Goal: Communication & Community: Connect with others

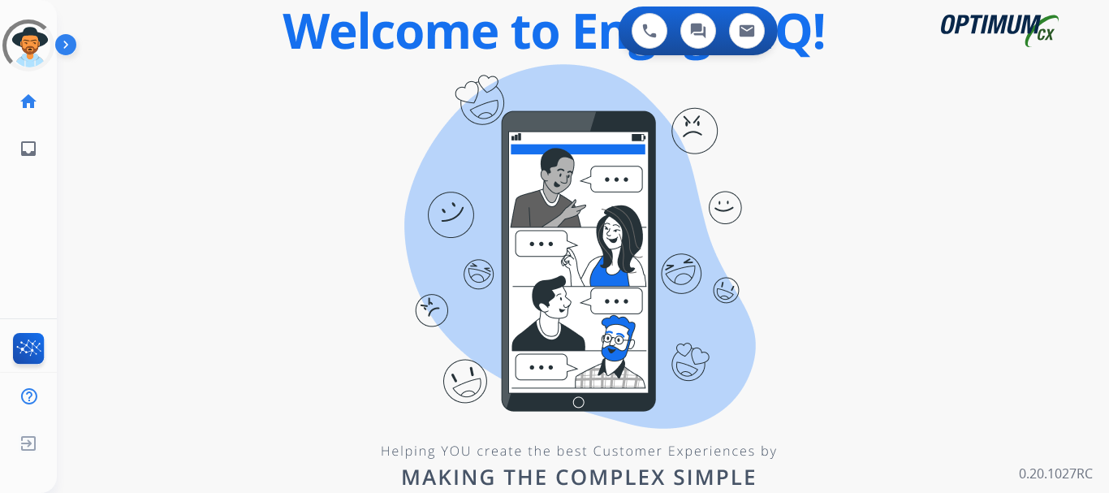
click at [186, 63] on div "swap_horiz Break voice bridge close_fullscreen Connect 3-Way Call merge_type Se…" at bounding box center [563, 97] width 1013 height 78
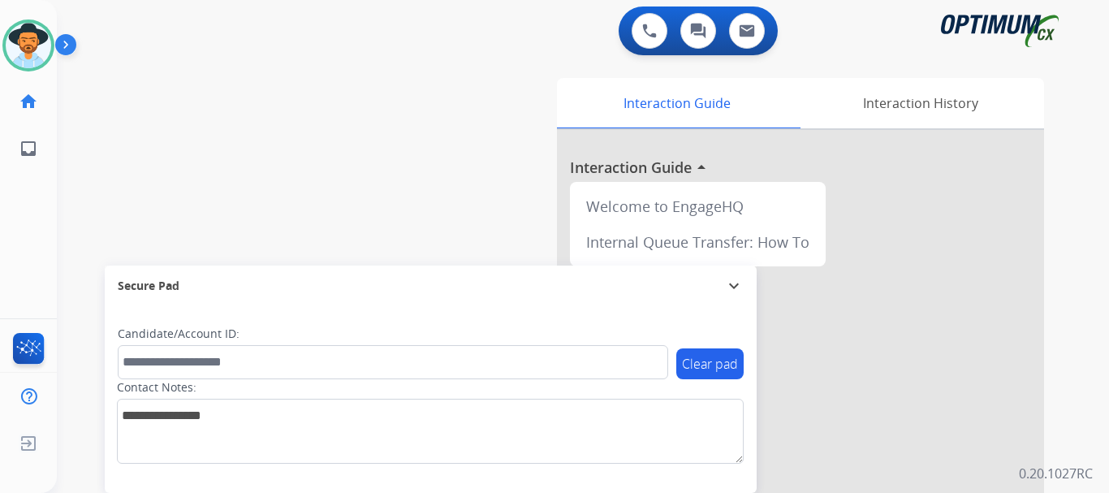
click at [35, 43] on img at bounding box center [28, 45] width 45 height 45
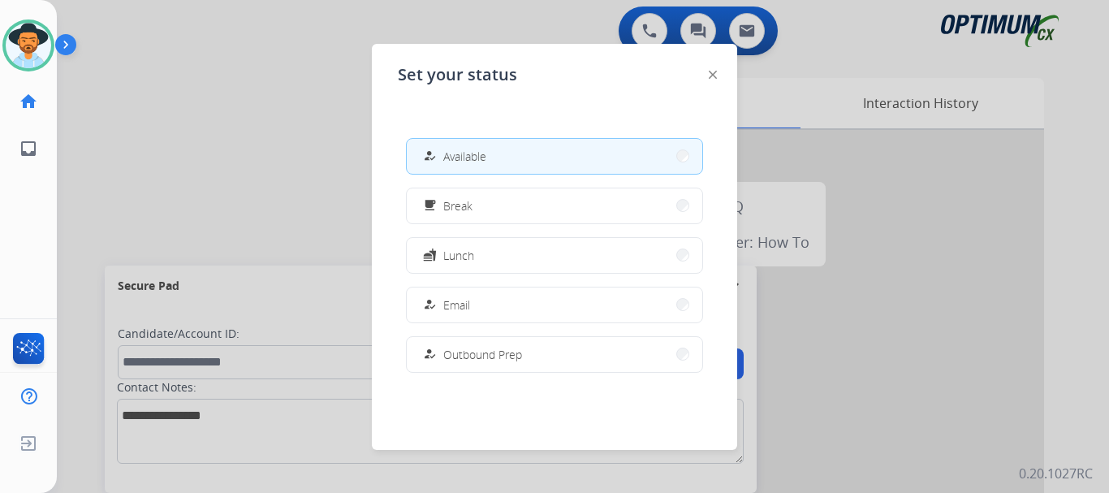
scroll to position [405, 0]
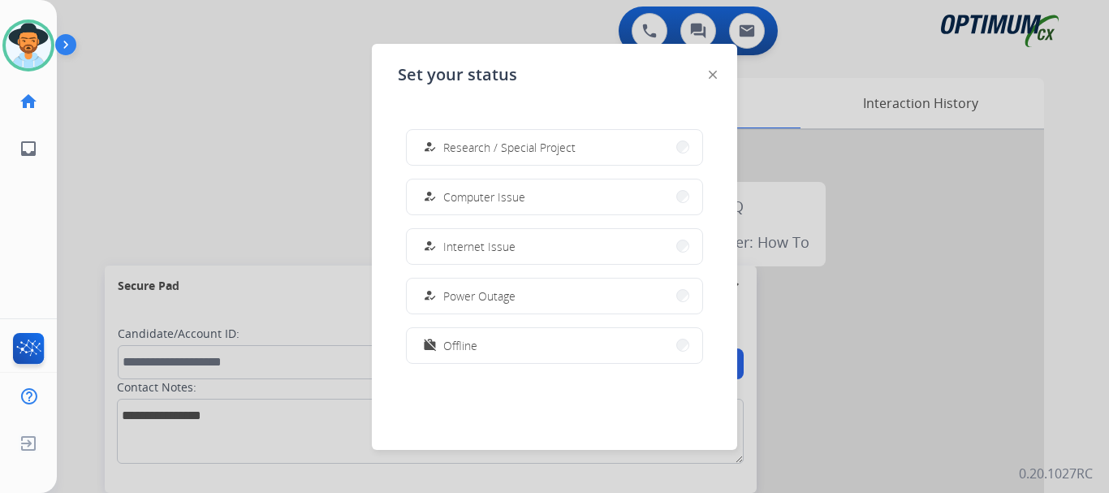
click at [535, 343] on button "work_off Offline" at bounding box center [555, 345] width 296 height 35
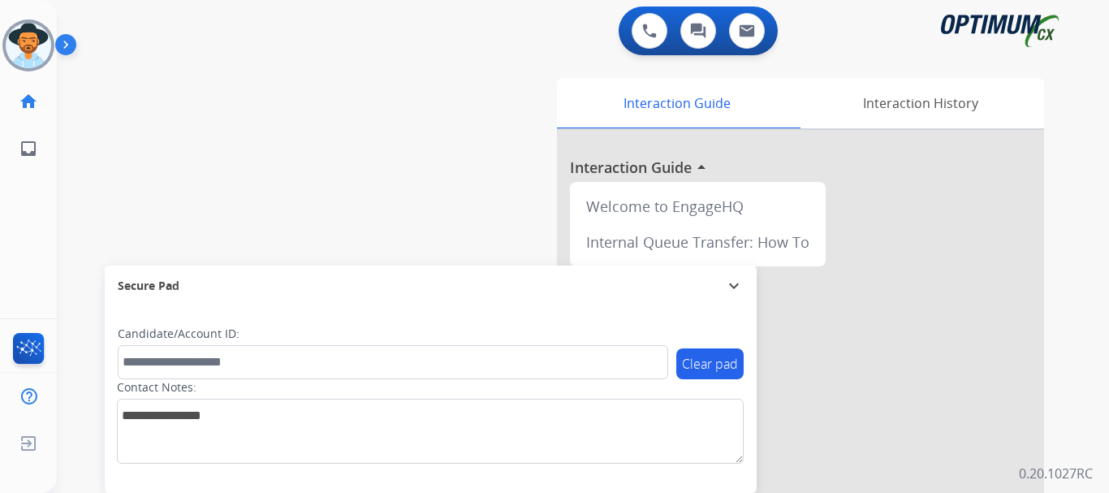
click at [32, 56] on img at bounding box center [28, 45] width 45 height 45
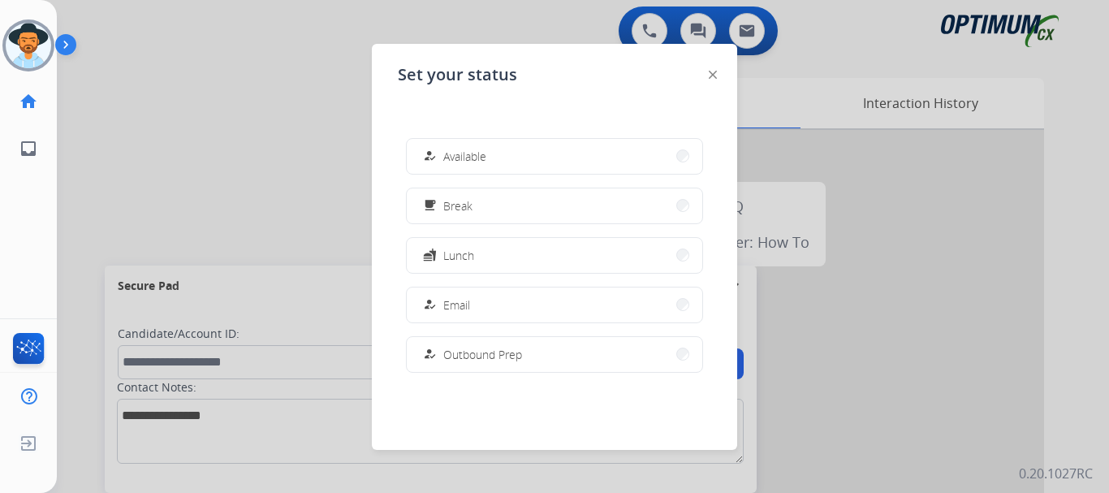
click at [557, 163] on button "how_to_reg Available" at bounding box center [555, 156] width 296 height 35
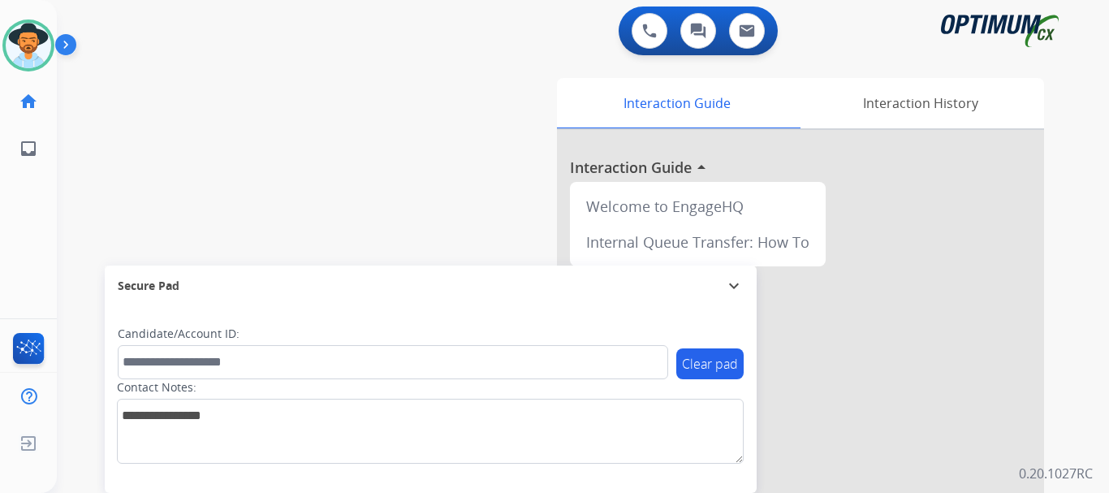
click at [74, 51] on img at bounding box center [69, 47] width 28 height 31
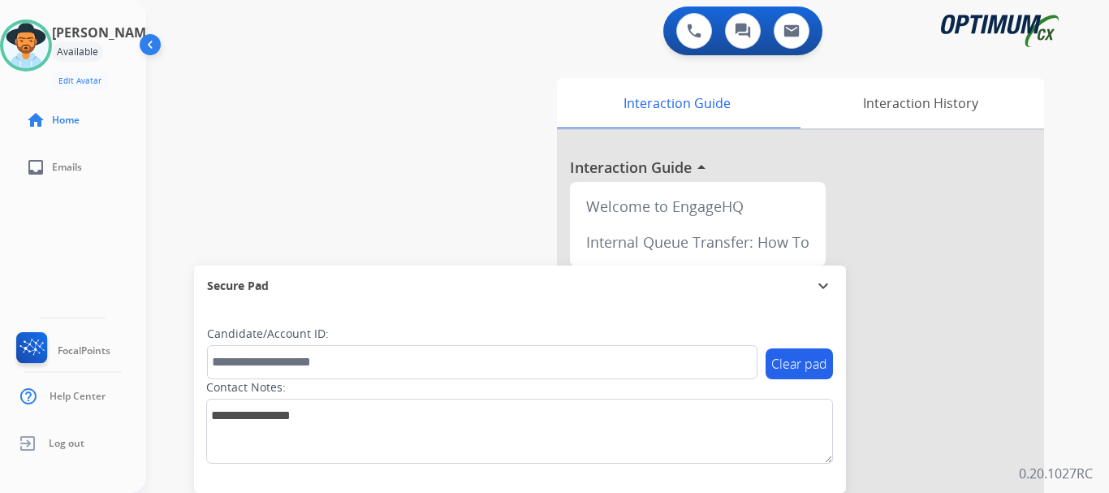
click at [235, 96] on div "swap_horiz Break voice bridge close_fullscreen Connect 3-Way Call merge_type Se…" at bounding box center [608, 396] width 924 height 677
click at [427, 69] on div "swap_horiz Break voice bridge close_fullscreen Connect 3-Way Call merge_type Se…" at bounding box center [608, 396] width 924 height 677
click at [309, 119] on div "swap_horiz Break voice bridge close_fullscreen Connect 3-Way Call merge_type Se…" at bounding box center [608, 396] width 924 height 677
click at [448, 89] on div "swap_horiz Break voice bridge close_fullscreen Connect 3-Way Call merge_type Se…" at bounding box center [608, 396] width 924 height 677
click at [465, 119] on div "swap_horiz Break voice bridge close_fullscreen Connect 3-Way Call merge_type Se…" at bounding box center [608, 396] width 924 height 677
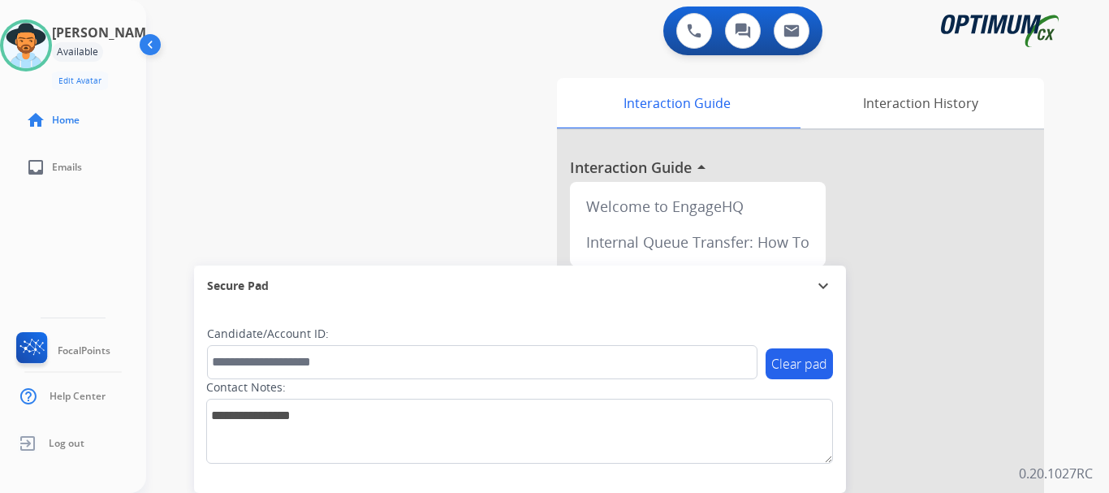
click at [470, 117] on div "swap_horiz Break voice bridge close_fullscreen Connect 3-Way Call merge_type Se…" at bounding box center [608, 396] width 924 height 677
click at [696, 28] on img at bounding box center [694, 31] width 15 height 15
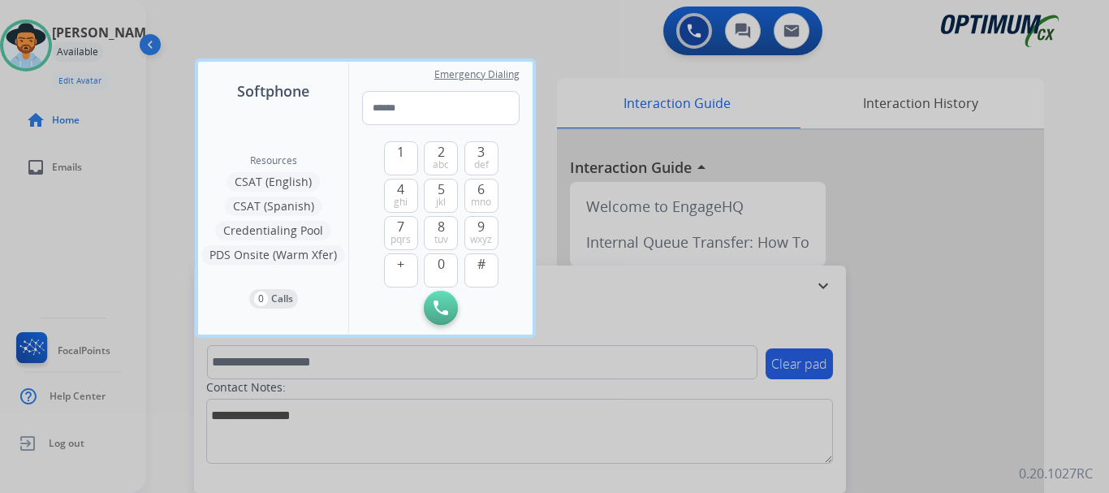
click at [620, 49] on div at bounding box center [554, 246] width 1109 height 493
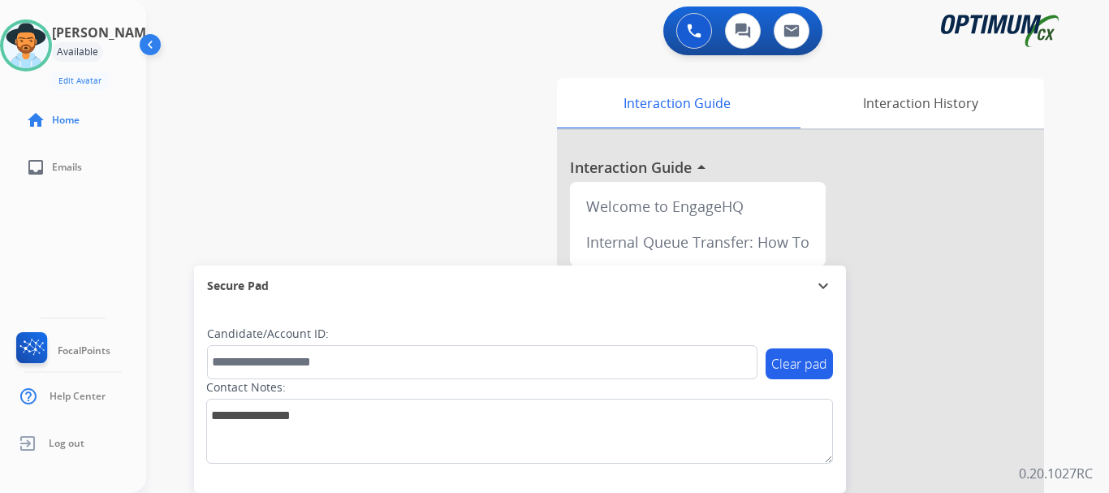
click at [696, 19] on button at bounding box center [694, 31] width 36 height 36
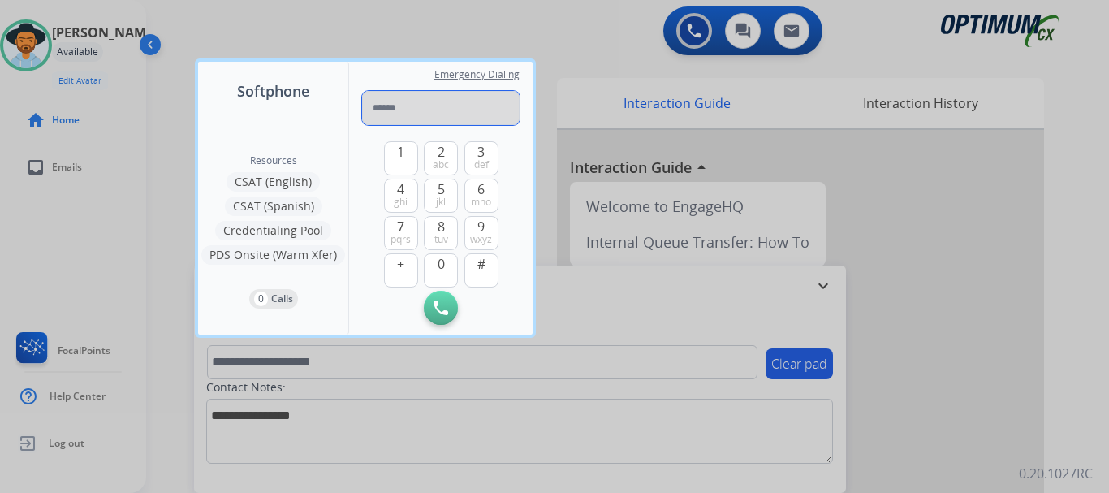
click at [469, 110] on input "tel" at bounding box center [441, 108] width 158 height 34
type input "**********"
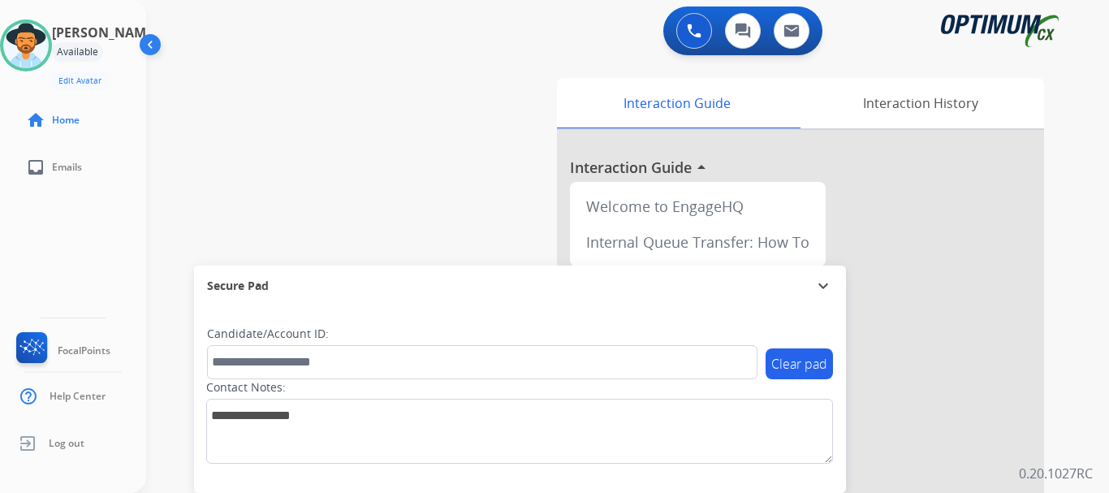
click at [469, 110] on div "swap_horiz Break voice bridge close_fullscreen Connect 3-Way Call merge_type Se…" at bounding box center [608, 396] width 924 height 677
click at [700, 36] on img at bounding box center [694, 31] width 15 height 15
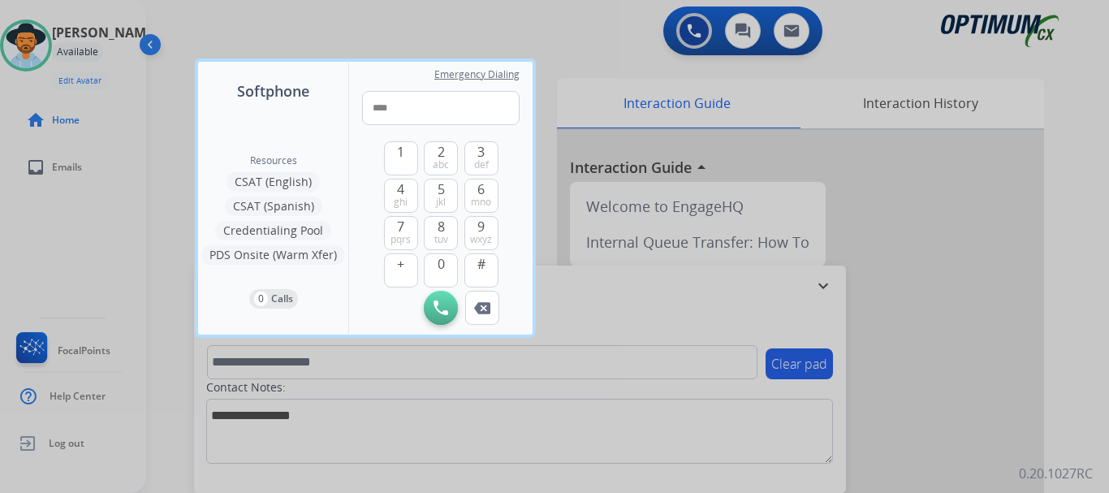
type input "****"
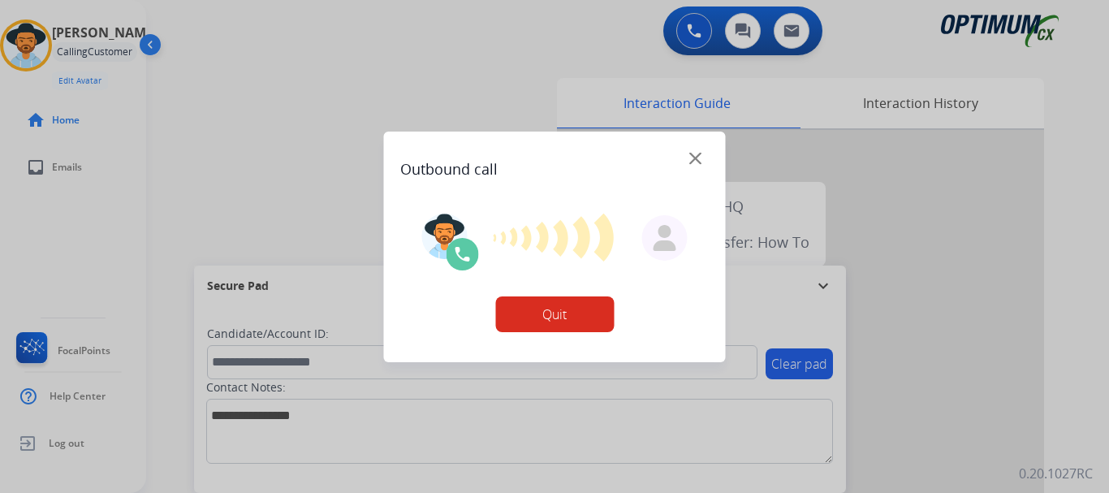
click at [447, 106] on div at bounding box center [554, 246] width 1109 height 493
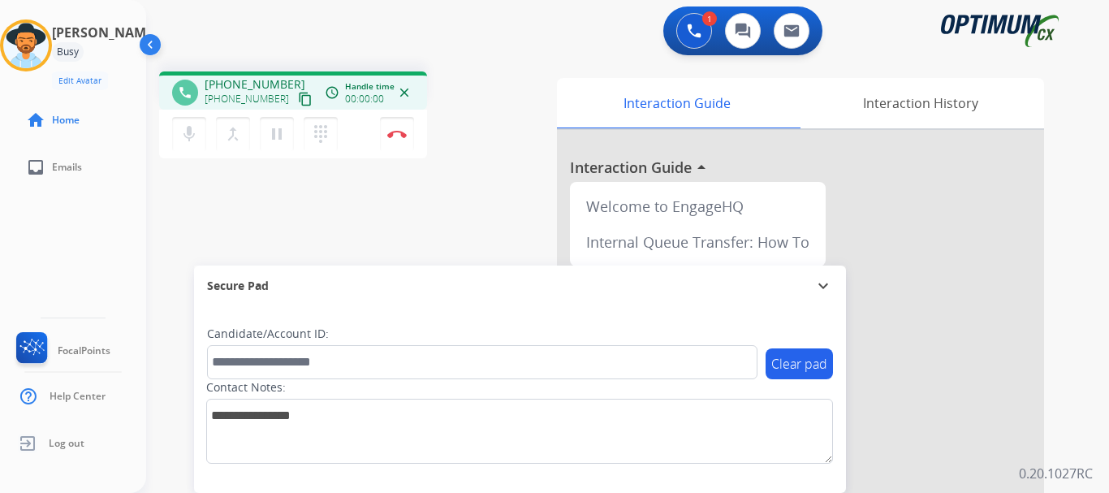
click at [387, 132] on button "Disconnect" at bounding box center [397, 134] width 34 height 34
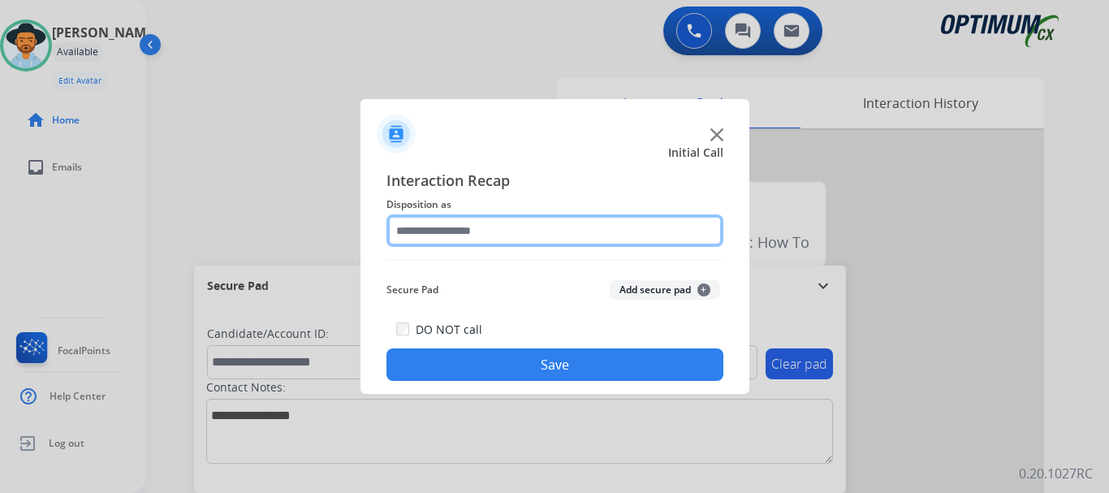
click at [663, 228] on input "text" at bounding box center [555, 230] width 337 height 32
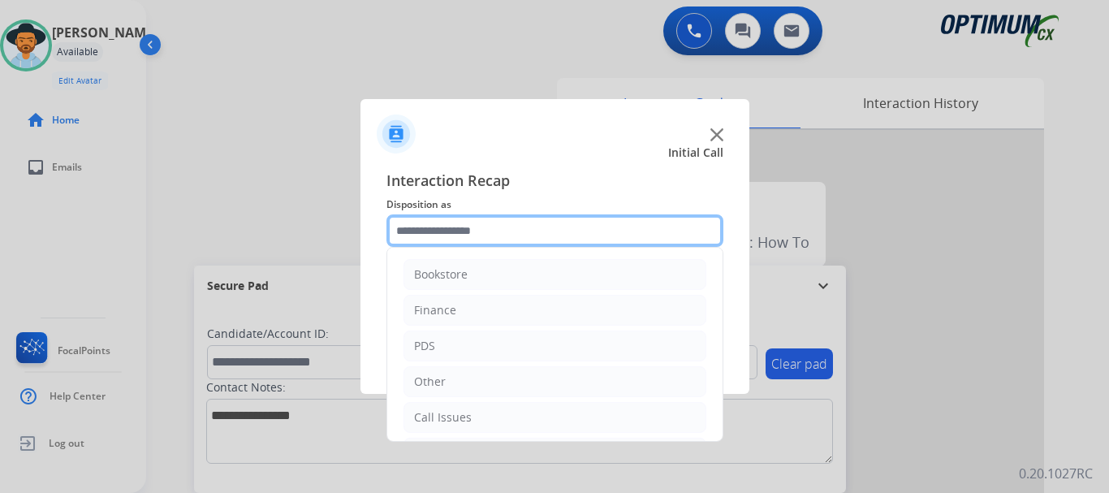
scroll to position [110, 0]
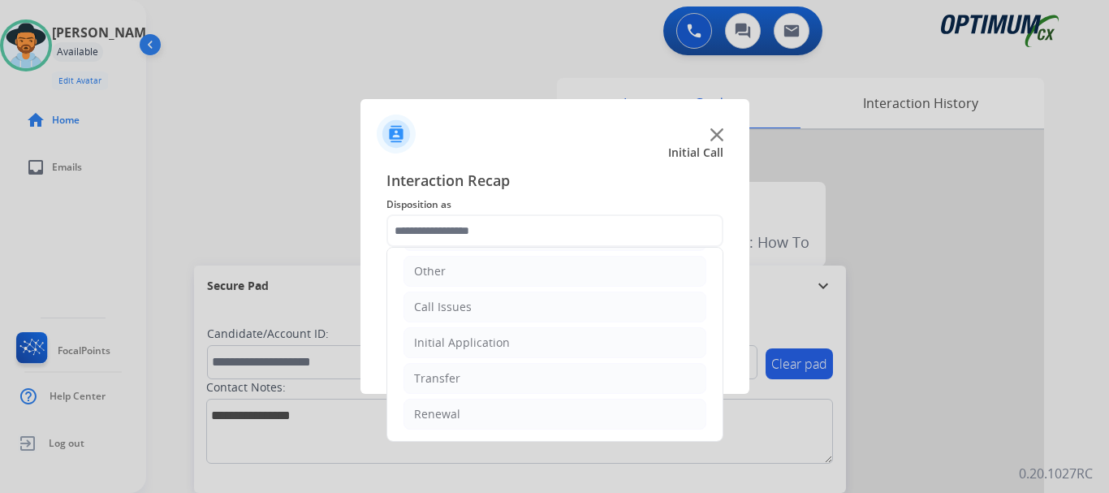
click at [518, 300] on li "Call Issues" at bounding box center [555, 307] width 303 height 31
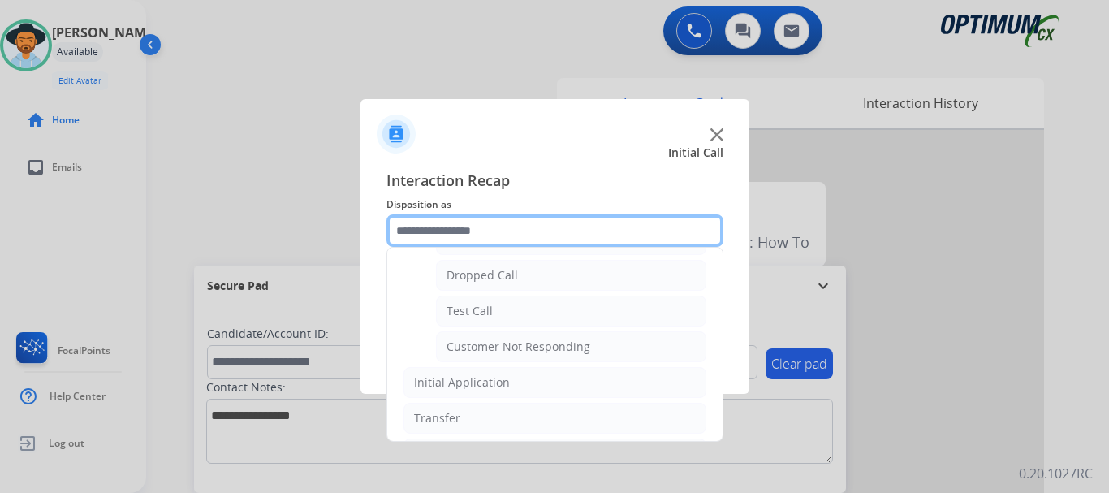
scroll to position [248, 0]
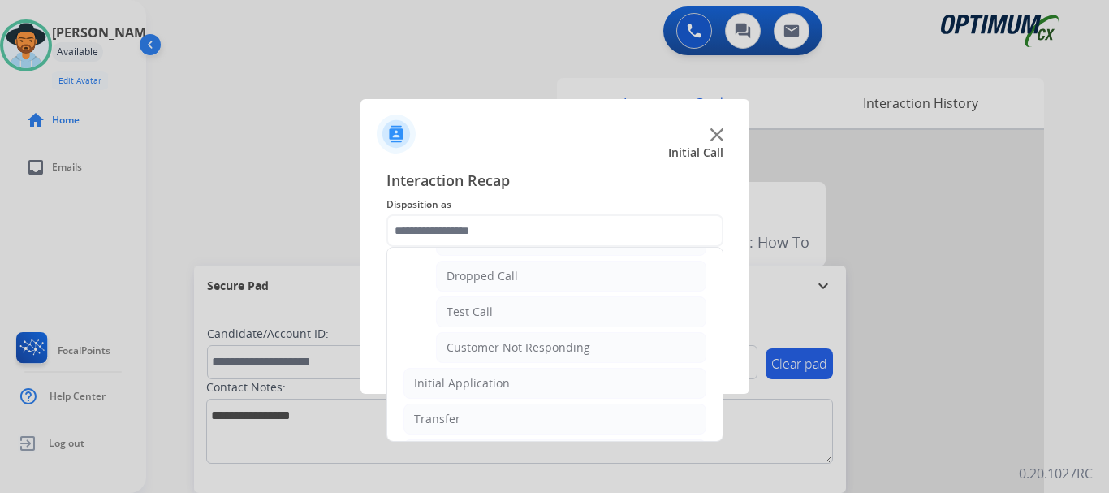
click at [568, 311] on li "Test Call" at bounding box center [571, 311] width 270 height 31
type input "*********"
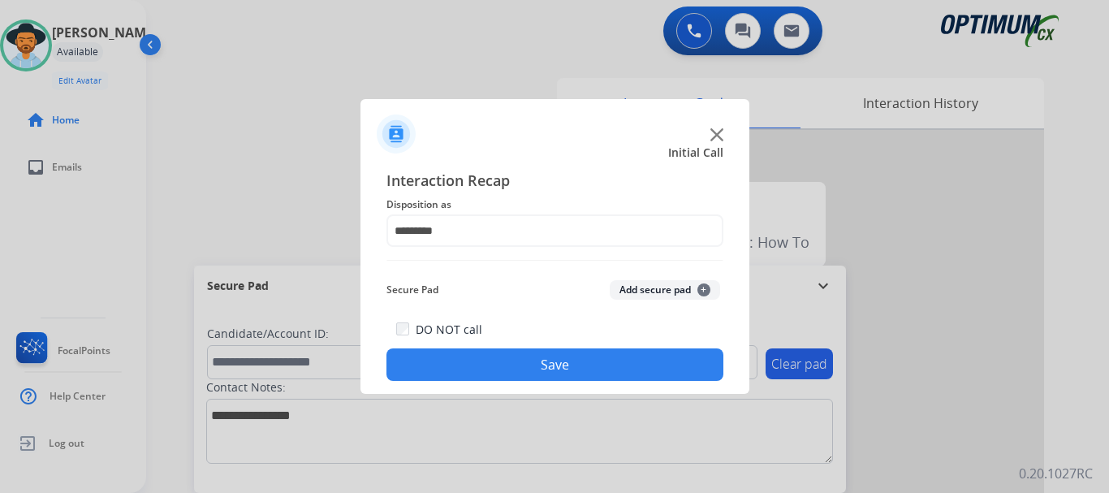
click at [551, 379] on button "Save" at bounding box center [555, 364] width 337 height 32
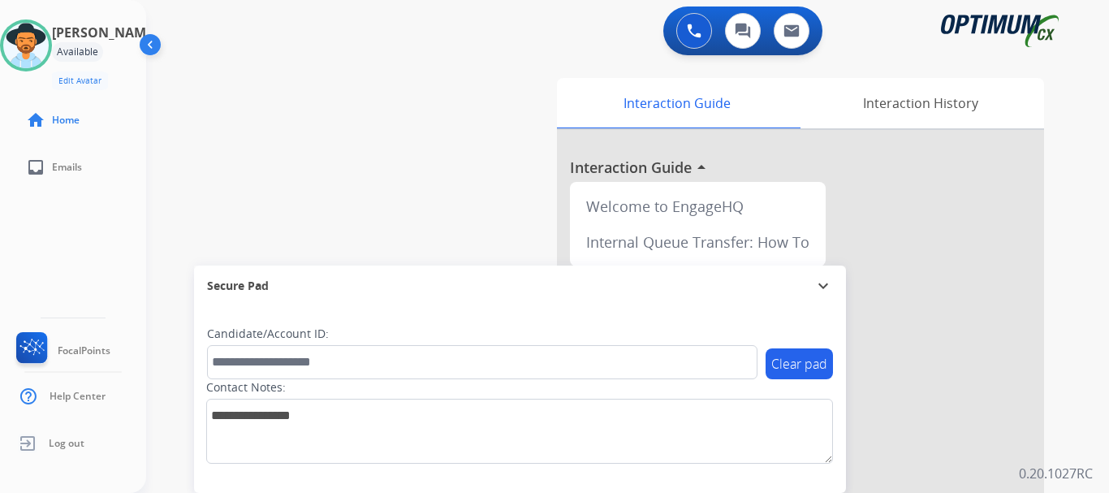
click at [45, 69] on div at bounding box center [26, 45] width 52 height 52
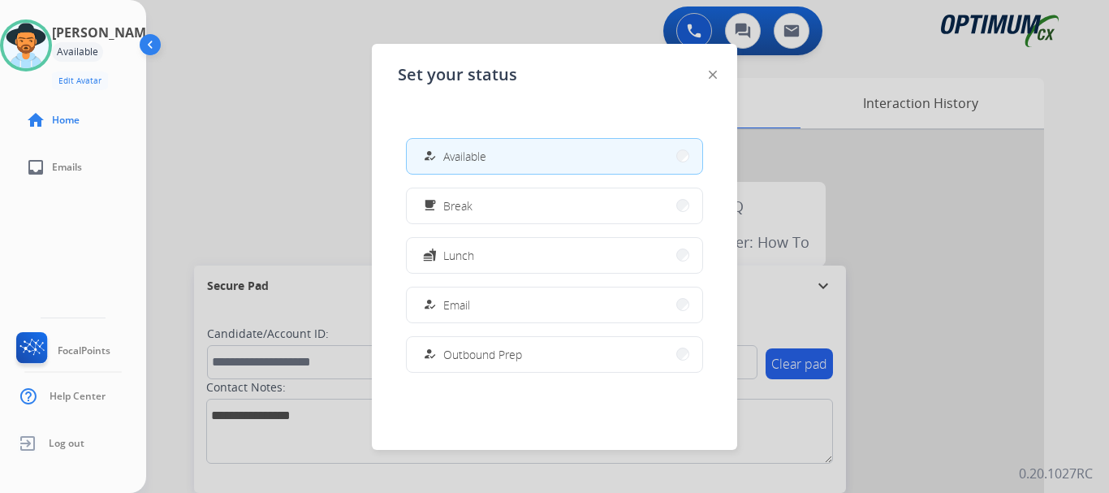
click at [576, 210] on button "free_breakfast Break" at bounding box center [555, 205] width 296 height 35
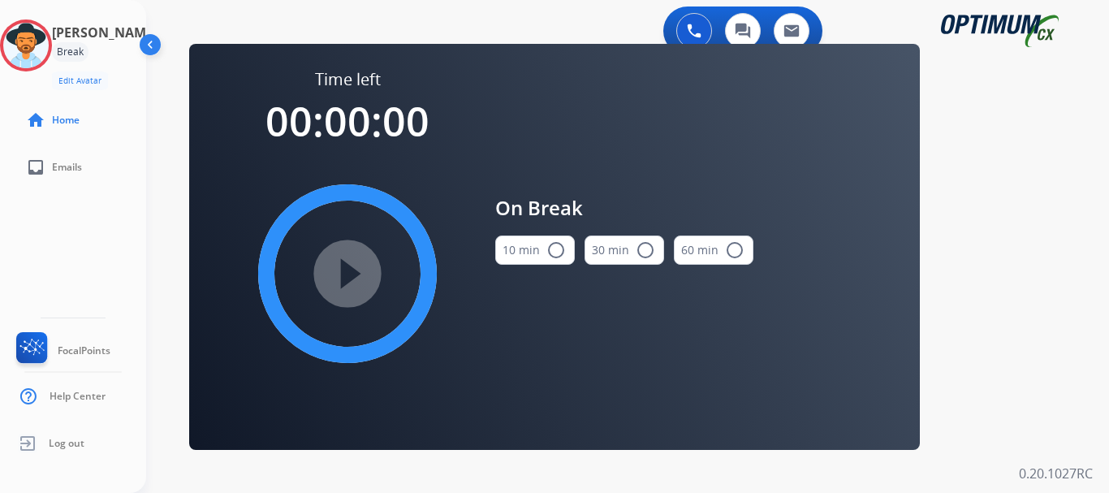
click at [26, 45] on img at bounding box center [25, 45] width 45 height 45
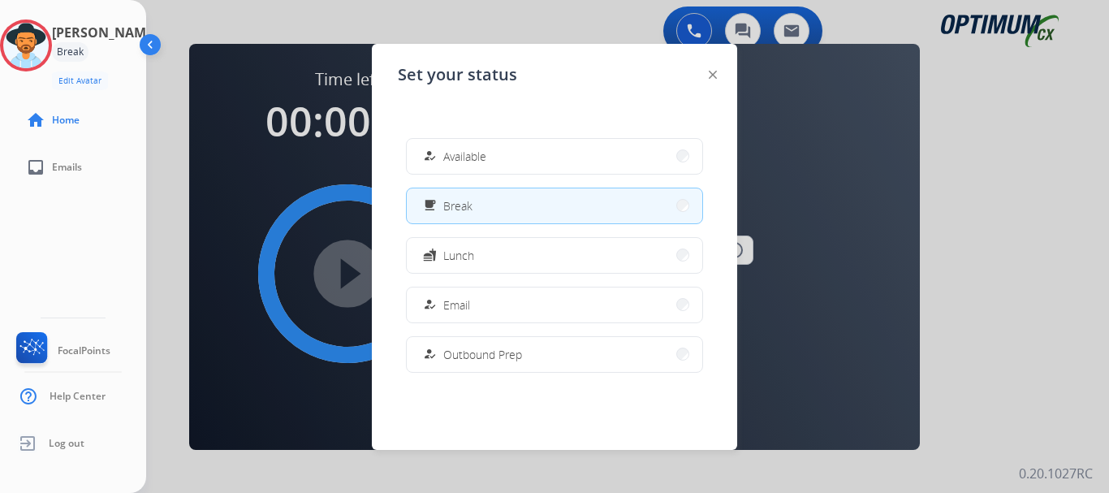
click at [529, 155] on button "how_to_reg Available" at bounding box center [555, 156] width 296 height 35
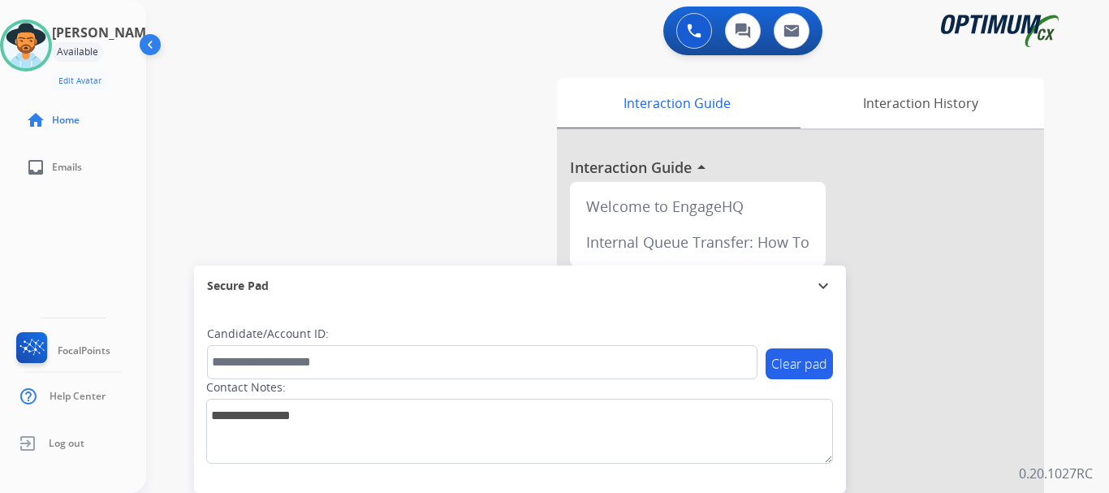
click at [309, 105] on div "swap_horiz Break voice bridge close_fullscreen Connect 3-Way Call merge_type Se…" at bounding box center [608, 396] width 924 height 677
click at [691, 35] on img at bounding box center [694, 31] width 15 height 15
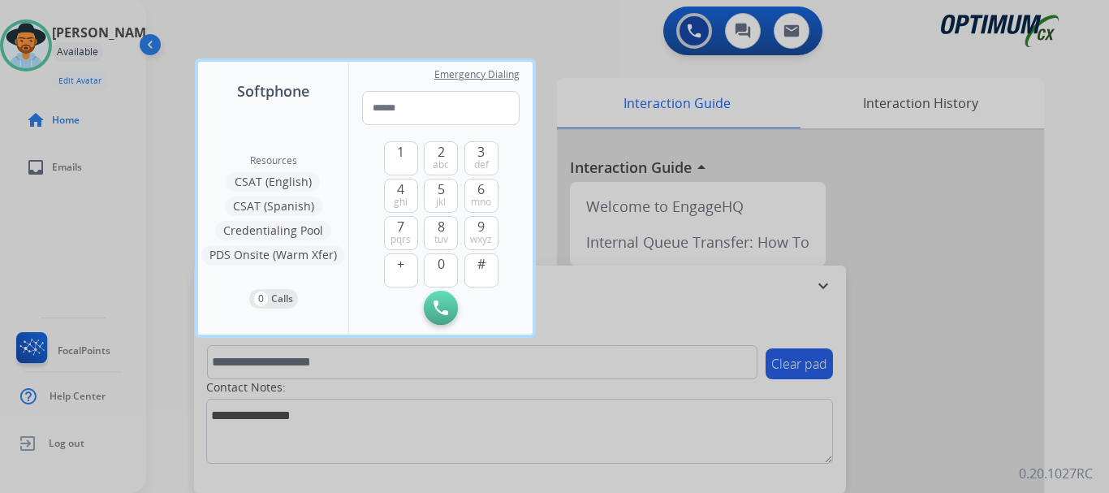
click at [579, 40] on div at bounding box center [554, 246] width 1109 height 493
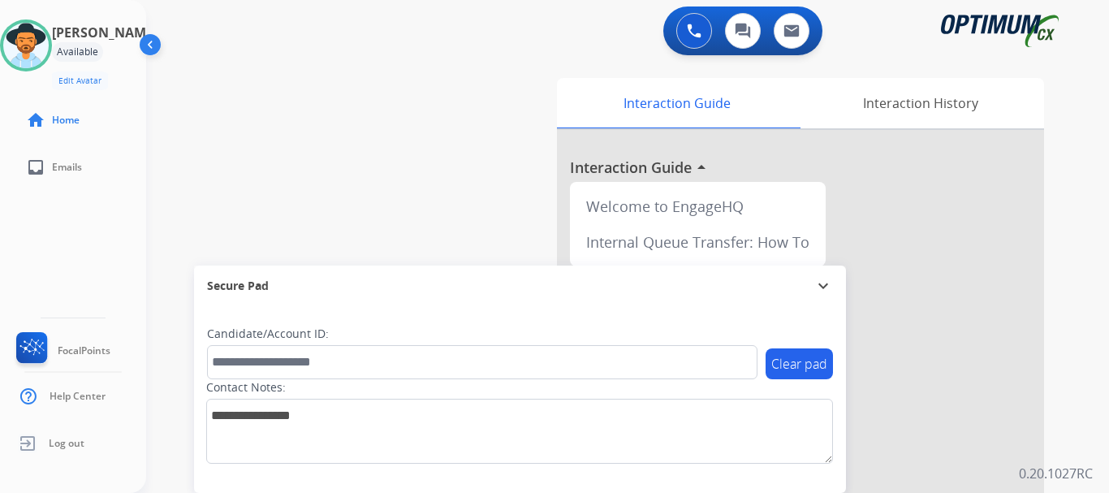
click at [426, 118] on div "swap_horiz Break voice bridge close_fullscreen Connect 3-Way Call merge_type Se…" at bounding box center [608, 396] width 924 height 677
click at [456, 112] on div "swap_horiz Break voice bridge close_fullscreen Connect 3-Way Call merge_type Se…" at bounding box center [608, 396] width 924 height 677
click at [434, 202] on div "swap_horiz Break voice bridge close_fullscreen Connect 3-Way Call merge_type Se…" at bounding box center [608, 396] width 924 height 677
click at [685, 22] on button at bounding box center [694, 31] width 36 height 36
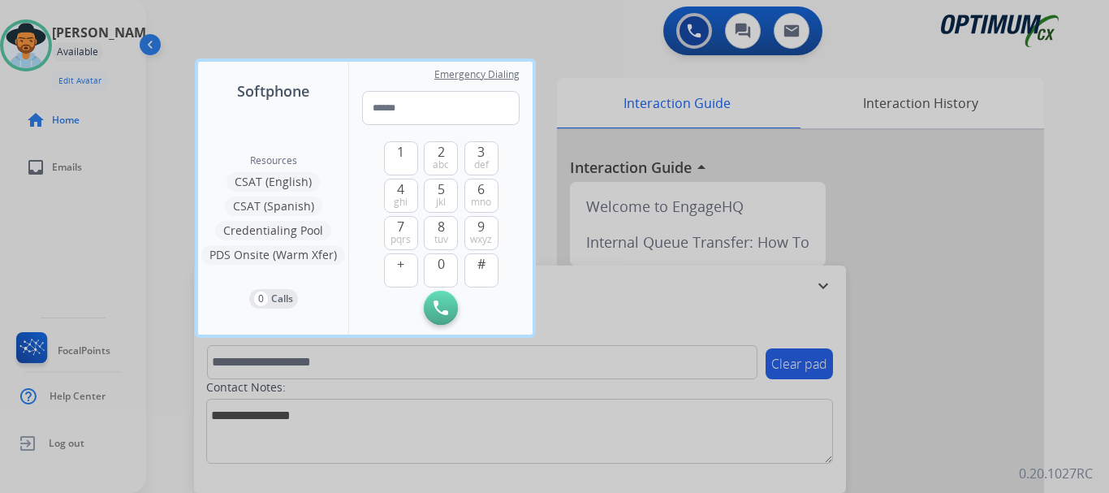
click at [537, 17] on div at bounding box center [554, 246] width 1109 height 493
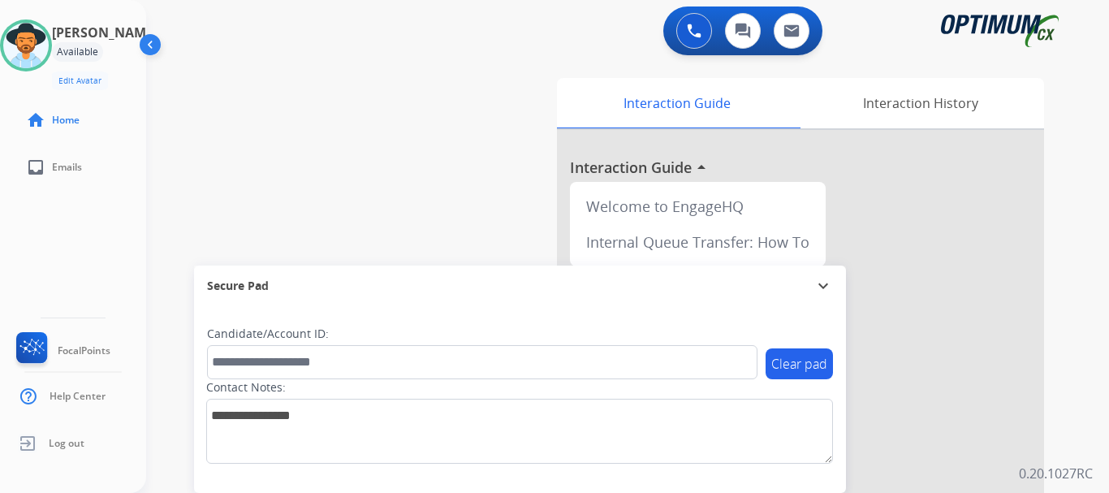
click at [470, 81] on div "swap_horiz Break voice bridge close_fullscreen Connect 3-Way Call merge_type Se…" at bounding box center [608, 396] width 924 height 677
click at [313, 112] on div "swap_horiz Break voice bridge close_fullscreen Connect 3-Way Call merge_type Se…" at bounding box center [608, 396] width 924 height 677
click at [393, 102] on div "swap_horiz Break voice bridge close_fullscreen Connect 3-Way Call merge_type Se…" at bounding box center [608, 396] width 924 height 677
click at [846, 97] on div "Interaction History" at bounding box center [921, 103] width 248 height 50
click at [912, 106] on div "Interaction History" at bounding box center [921, 103] width 248 height 50
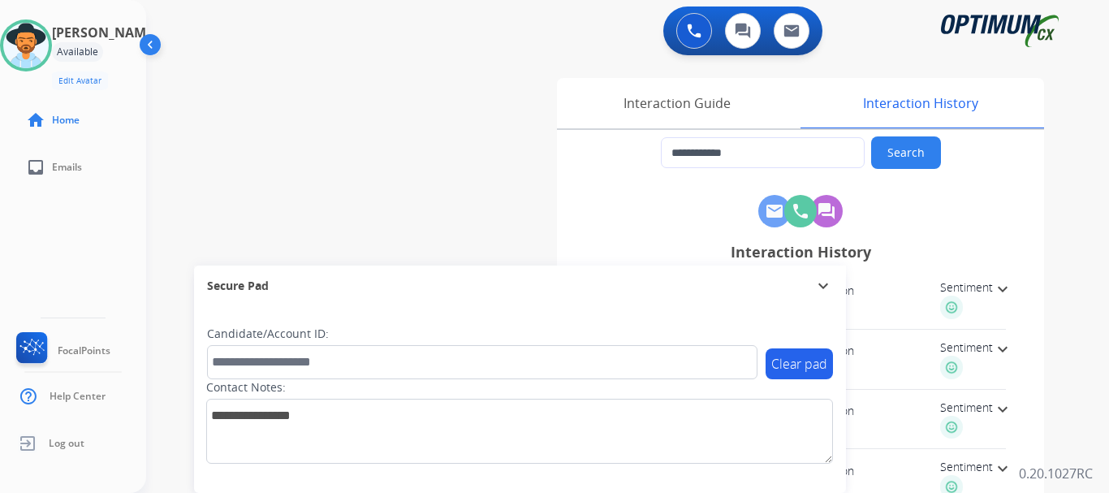
click at [749, 107] on div "Interaction Guide" at bounding box center [677, 103] width 240 height 50
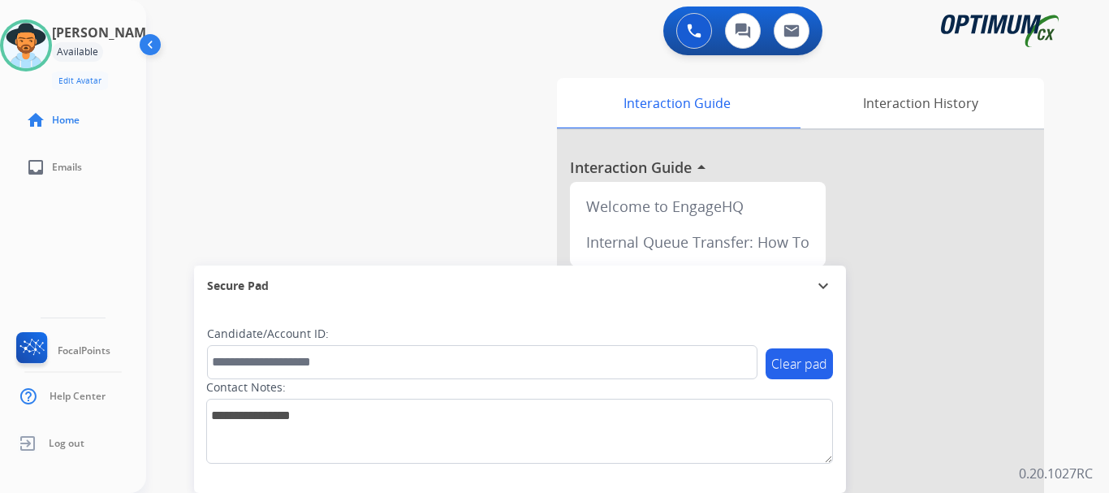
click at [672, 104] on div "Interaction Guide" at bounding box center [677, 103] width 240 height 50
click at [542, 35] on div "0 Voice Interactions 0 Chat Interactions 0 Email Interactions" at bounding box center [618, 32] width 905 height 52
click at [49, 41] on img at bounding box center [25, 45] width 45 height 45
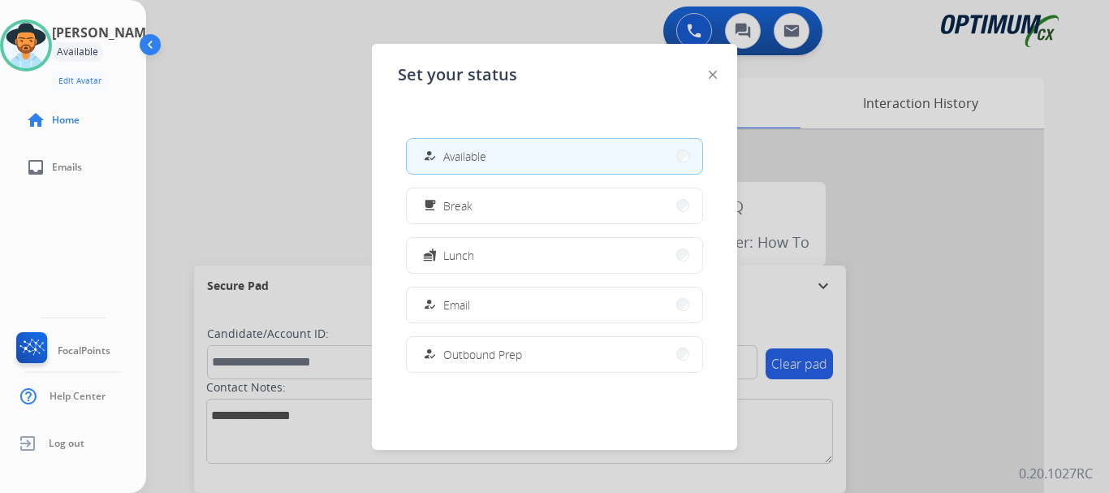
click at [443, 192] on button "free_breakfast Break" at bounding box center [555, 205] width 296 height 35
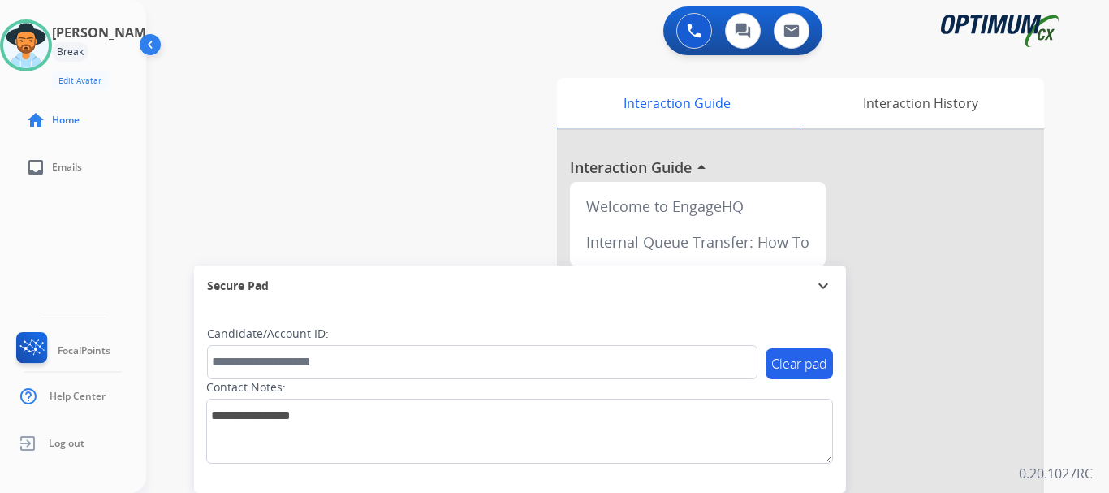
click at [374, 84] on div "swap_horiz Break voice bridge close_fullscreen Connect 3-Way Call merge_type Se…" at bounding box center [608, 396] width 924 height 677
click at [49, 41] on img at bounding box center [25, 45] width 45 height 45
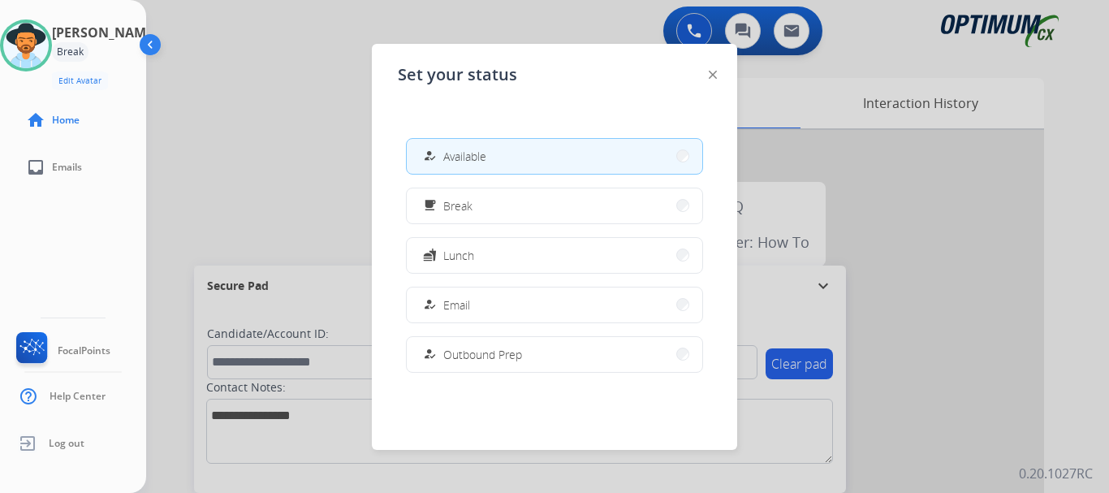
click at [448, 158] on span "Available" at bounding box center [464, 156] width 43 height 17
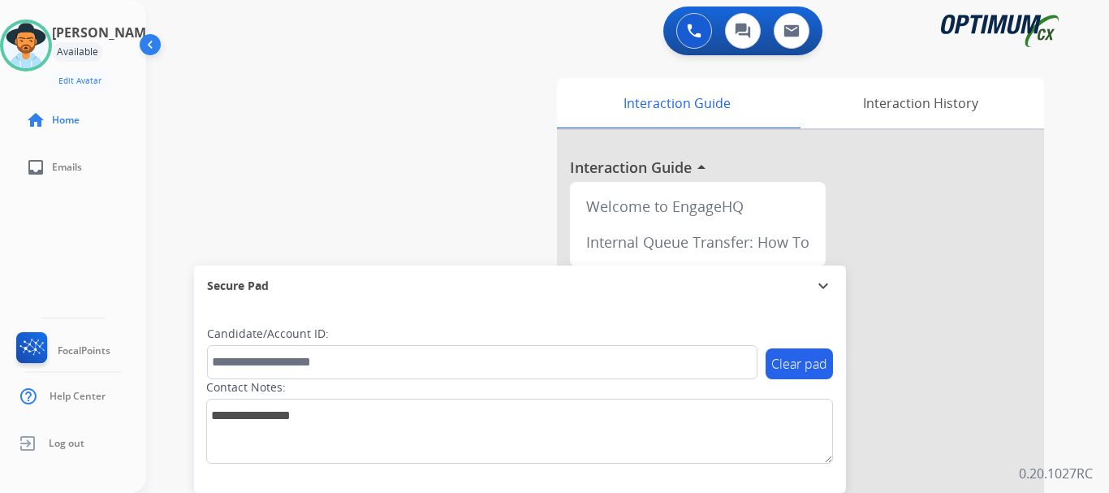
click at [364, 119] on div "swap_horiz Break voice bridge close_fullscreen Connect 3-Way Call merge_type Se…" at bounding box center [608, 396] width 924 height 677
click at [41, 54] on img at bounding box center [25, 45] width 45 height 45
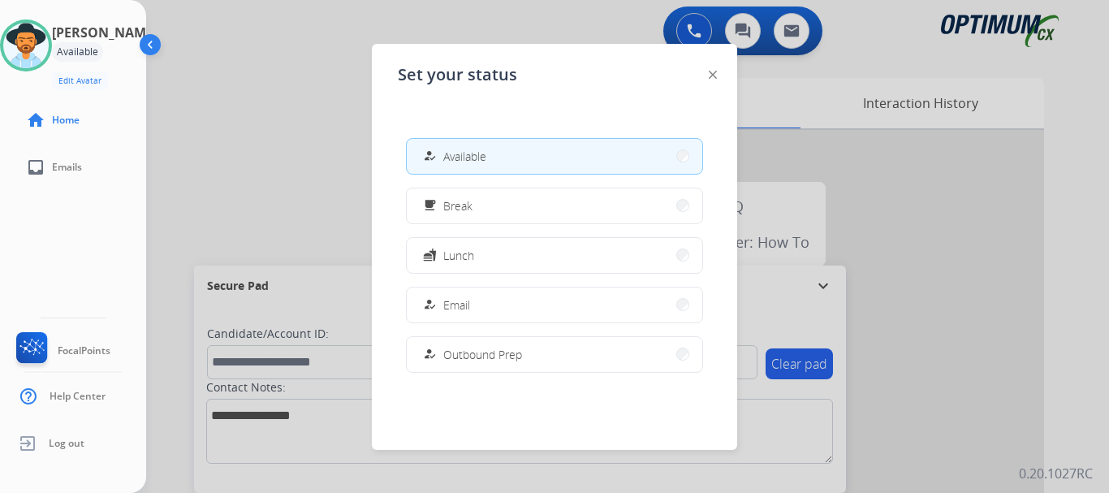
click at [456, 205] on span "Break" at bounding box center [457, 205] width 29 height 17
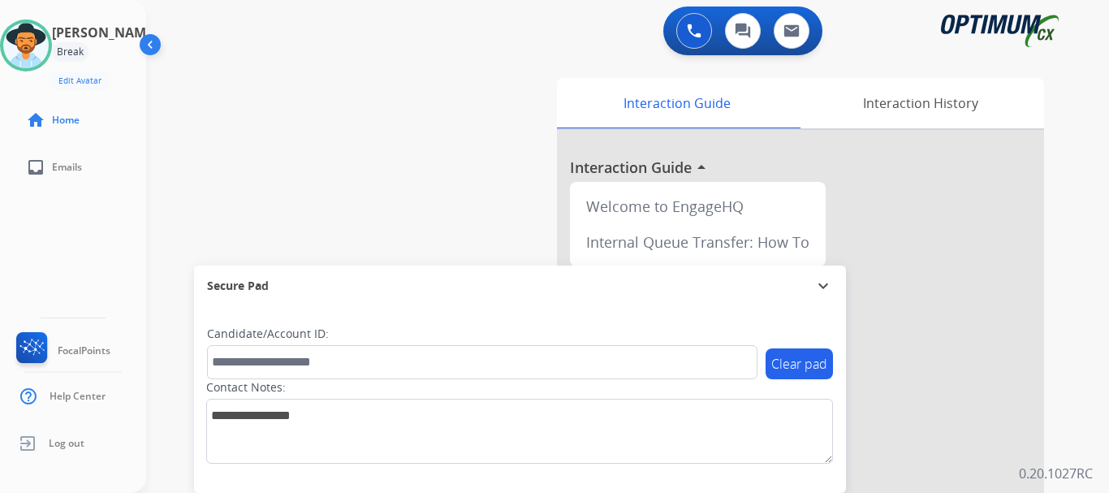
click at [490, 30] on div "0 Voice Interactions 0 Chat Interactions 0 Email Interactions" at bounding box center [618, 32] width 905 height 52
click at [47, 32] on img at bounding box center [25, 45] width 45 height 45
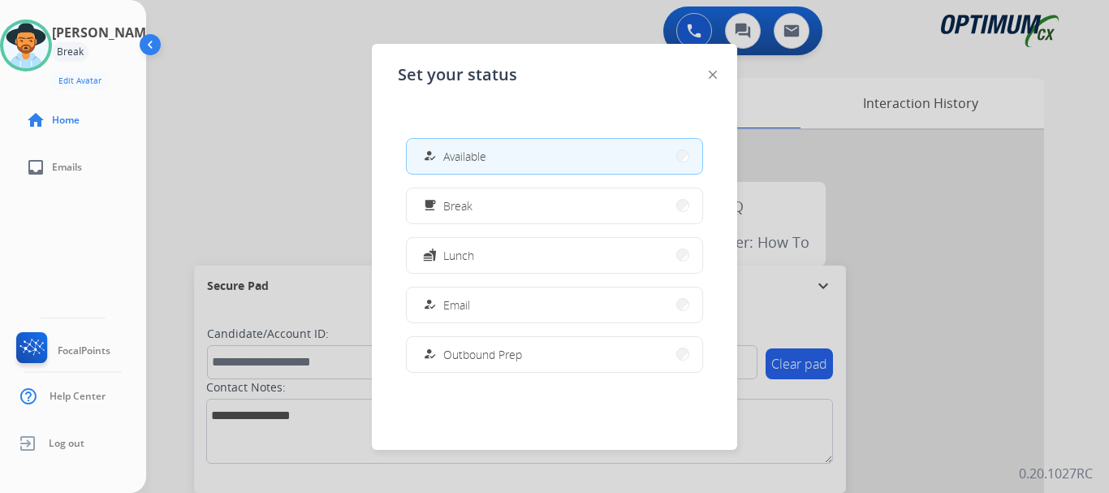
click at [486, 152] on span "Available" at bounding box center [464, 156] width 43 height 17
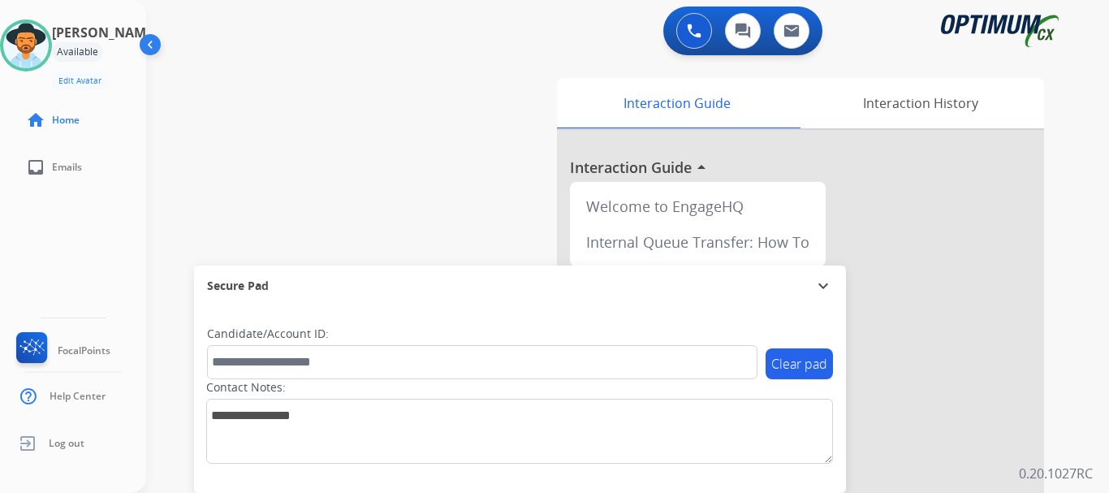
click at [702, 32] on button at bounding box center [694, 31] width 36 height 36
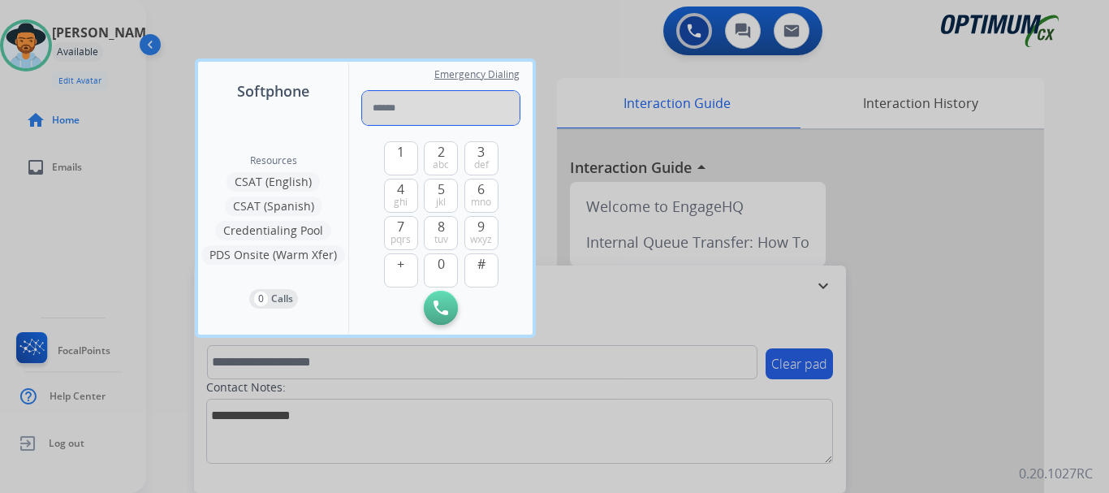
click at [411, 102] on input "tel" at bounding box center [441, 108] width 158 height 34
click at [404, 102] on input "tel" at bounding box center [441, 108] width 158 height 34
click at [443, 104] on input "********" at bounding box center [441, 108] width 158 height 34
type input "**********"
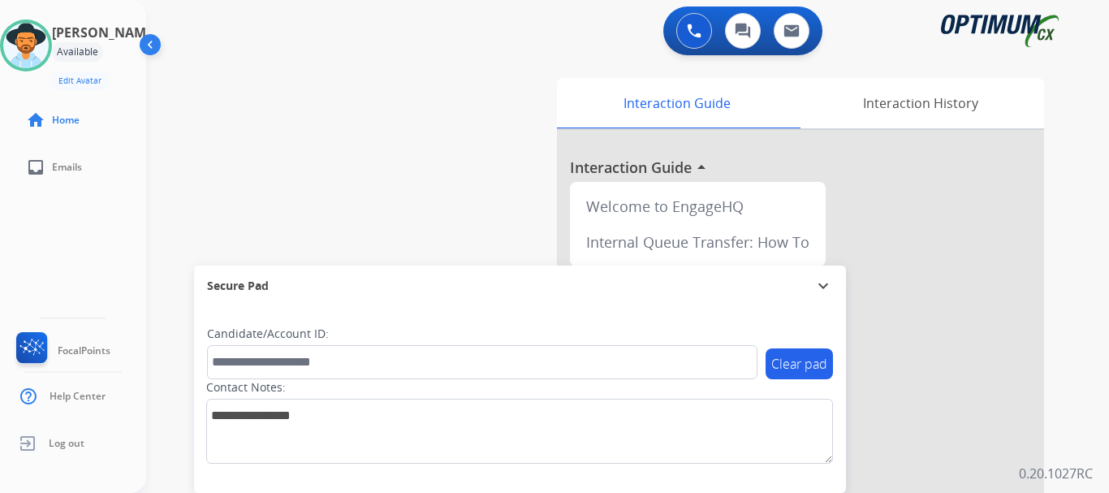
click at [365, 54] on div "0 Voice Interactions 0 Chat Interactions 0 Email Interactions" at bounding box center [618, 32] width 905 height 52
click at [47, 38] on img at bounding box center [25, 45] width 45 height 45
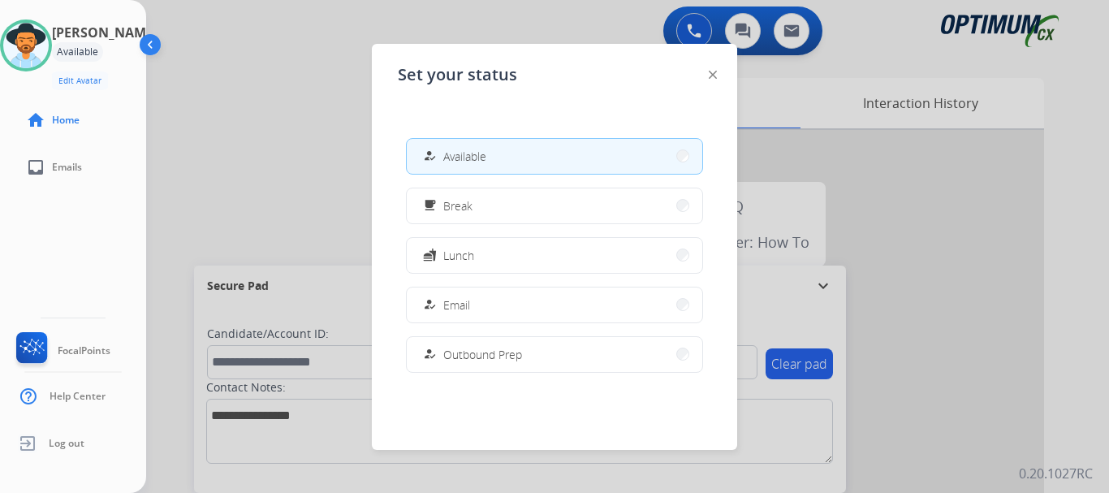
click at [463, 251] on span "Lunch" at bounding box center [458, 255] width 31 height 17
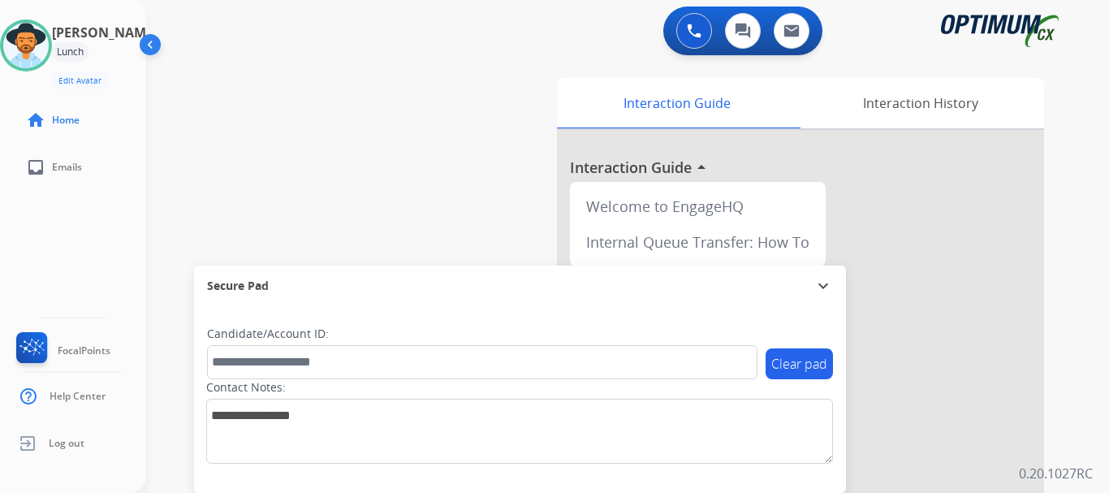
click at [49, 47] on img at bounding box center [25, 45] width 45 height 45
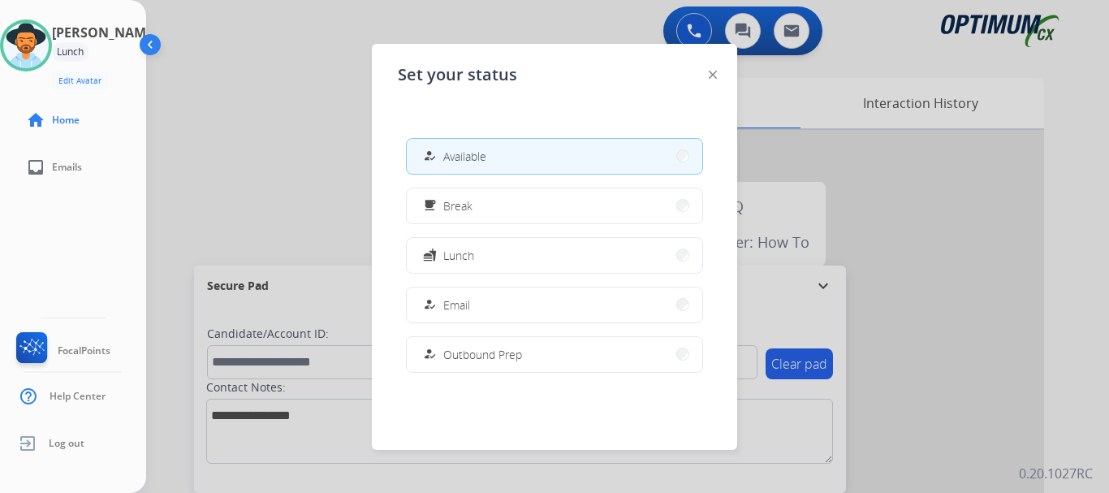
click at [458, 152] on span "Available" at bounding box center [464, 156] width 43 height 17
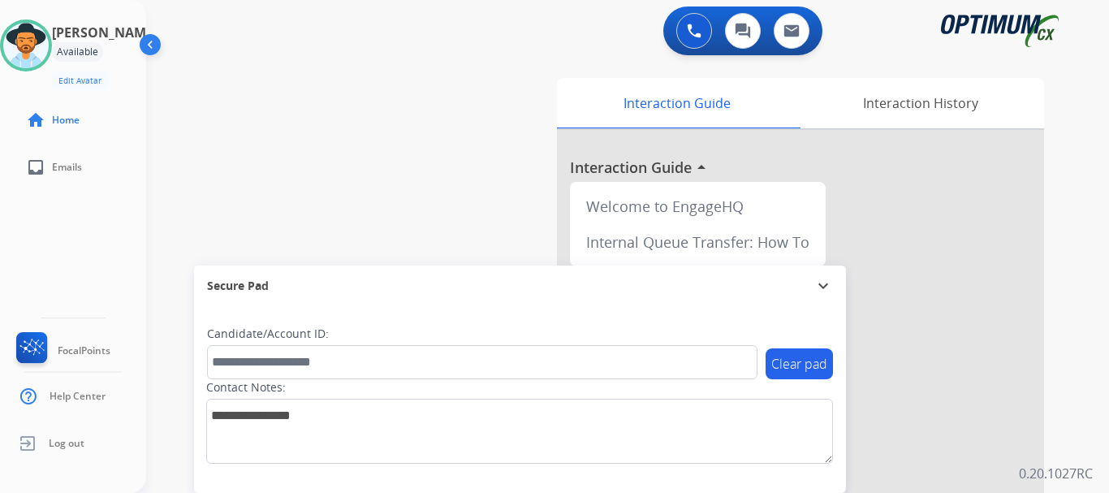
click at [332, 55] on div "0 Voice Interactions 0 Chat Interactions 0 Email Interactions" at bounding box center [618, 32] width 905 height 52
click at [682, 53] on div "0 Voice Interactions 0 Chat Interactions 0 Email Interactions" at bounding box center [742, 30] width 159 height 49
click at [690, 33] on img at bounding box center [694, 31] width 15 height 15
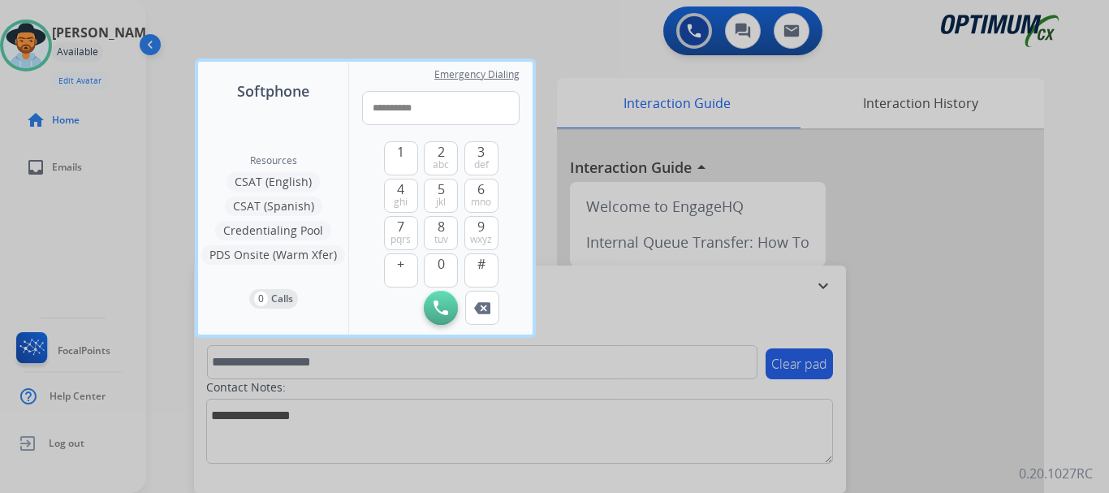
type input "**********"
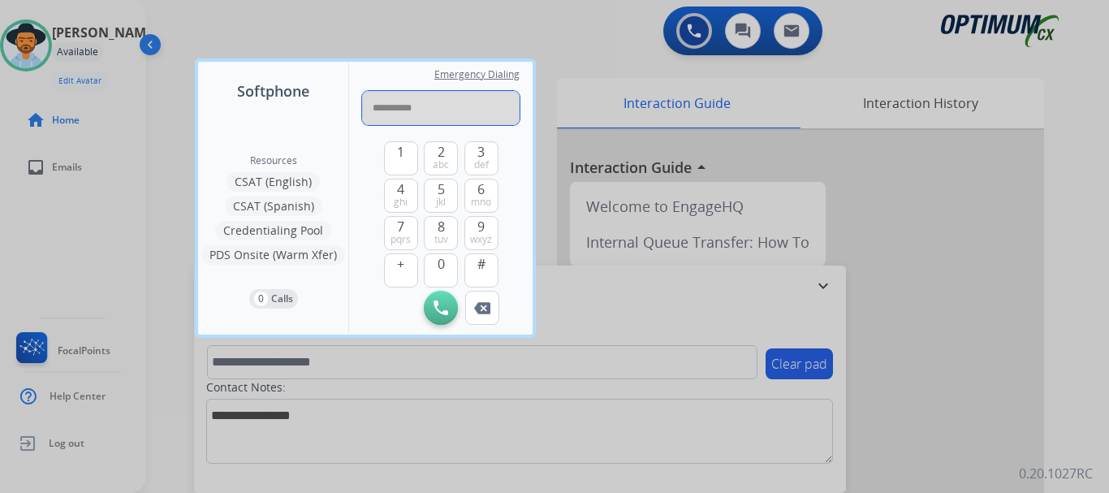
click at [456, 107] on input "**********" at bounding box center [441, 108] width 158 height 34
click at [467, 111] on input "**********" at bounding box center [441, 108] width 158 height 34
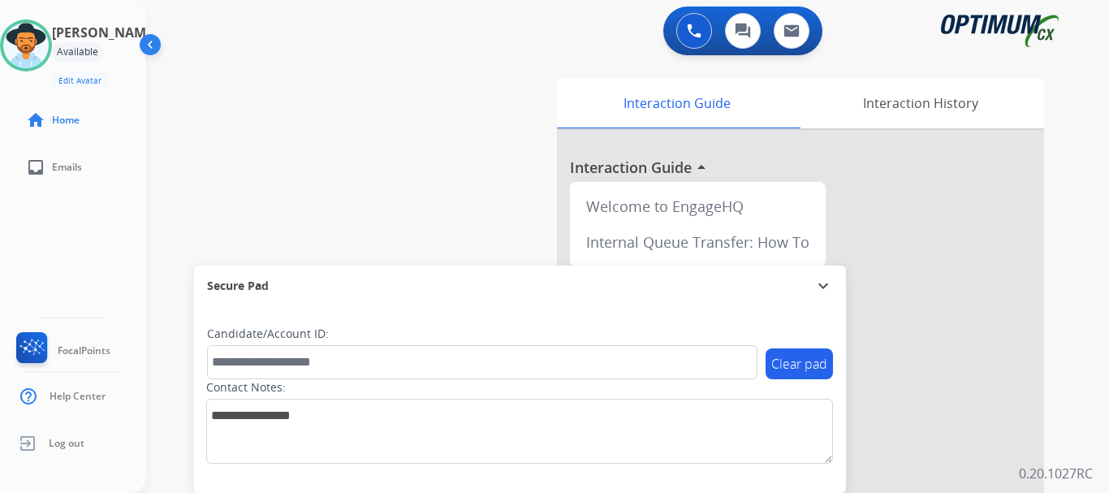
click at [417, 52] on div "0 Voice Interactions 0 Chat Interactions 0 Email Interactions" at bounding box center [618, 32] width 905 height 52
click at [382, 161] on div "swap_horiz Break voice bridge close_fullscreen Connect 3-Way Call merge_type Se…" at bounding box center [608, 396] width 924 height 677
click at [696, 33] on img at bounding box center [694, 31] width 15 height 15
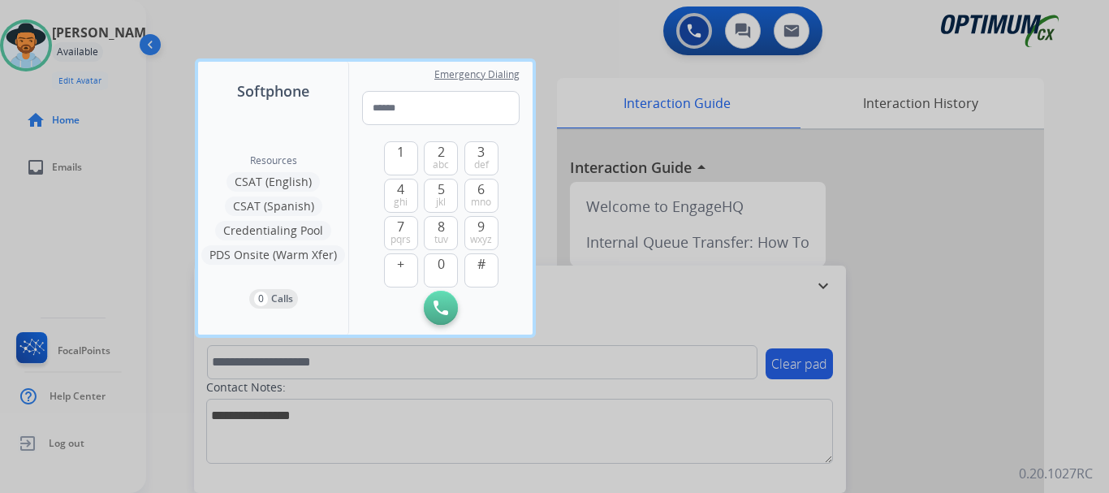
click at [694, 27] on div at bounding box center [554, 246] width 1109 height 493
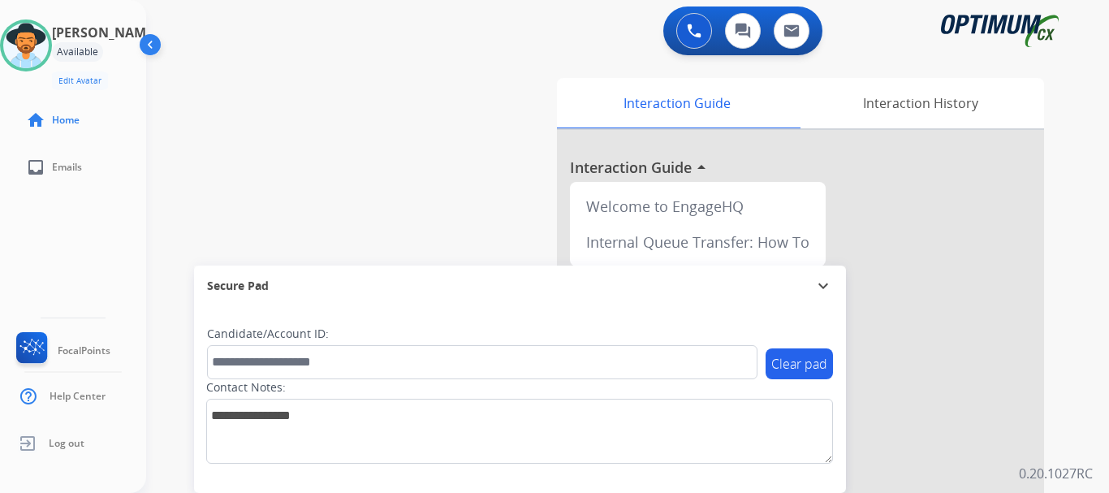
click at [694, 27] on img at bounding box center [694, 31] width 15 height 15
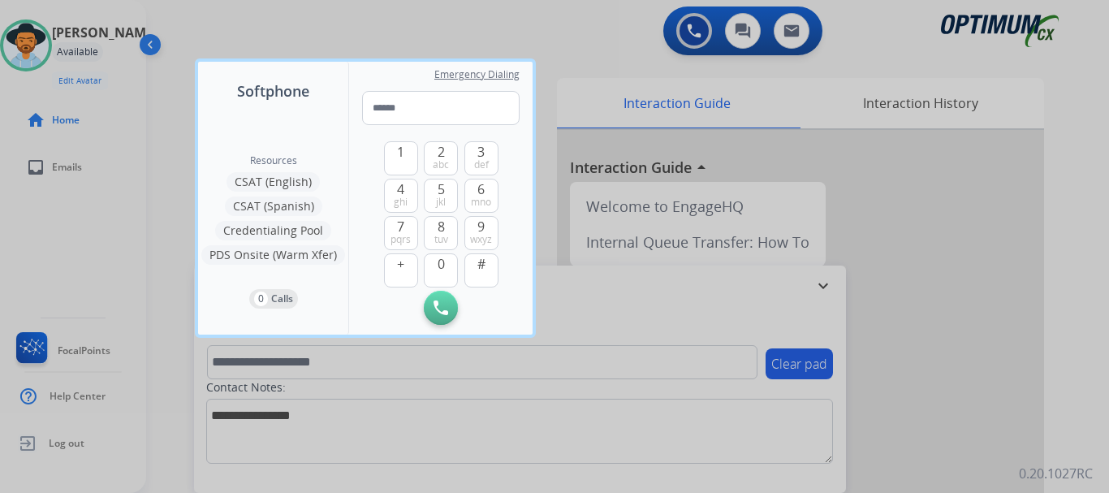
click at [694, 27] on div at bounding box center [554, 246] width 1109 height 493
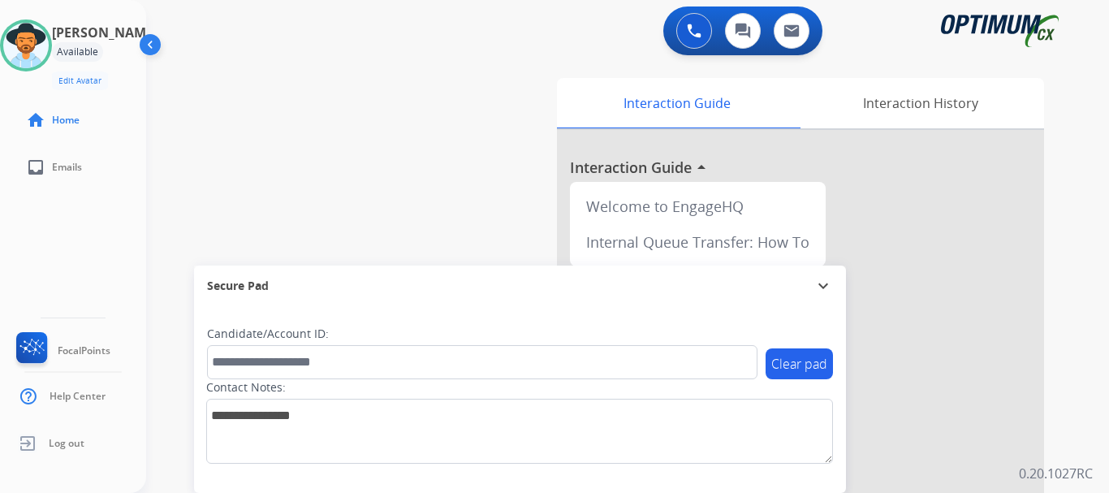
click at [694, 27] on img at bounding box center [694, 31] width 15 height 15
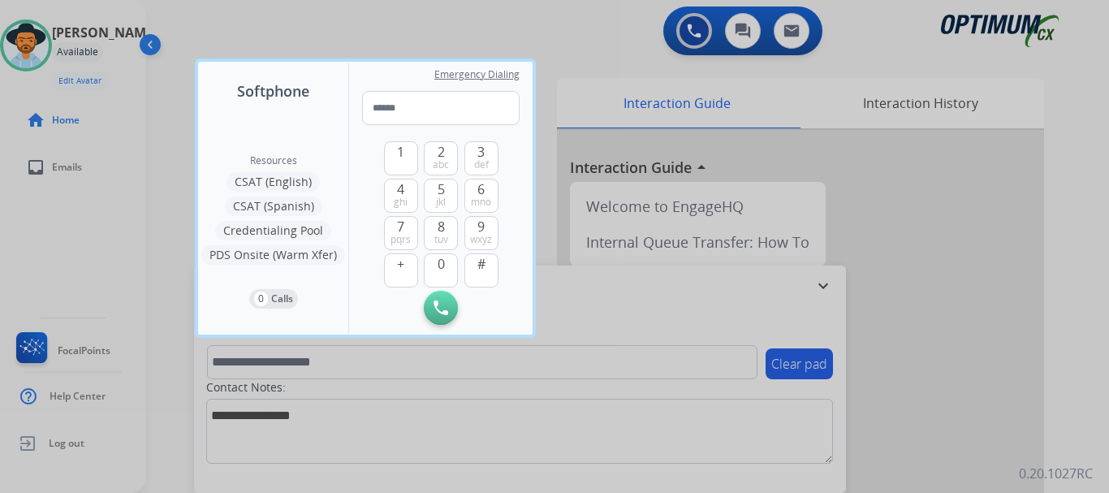
click at [694, 27] on div at bounding box center [554, 246] width 1109 height 493
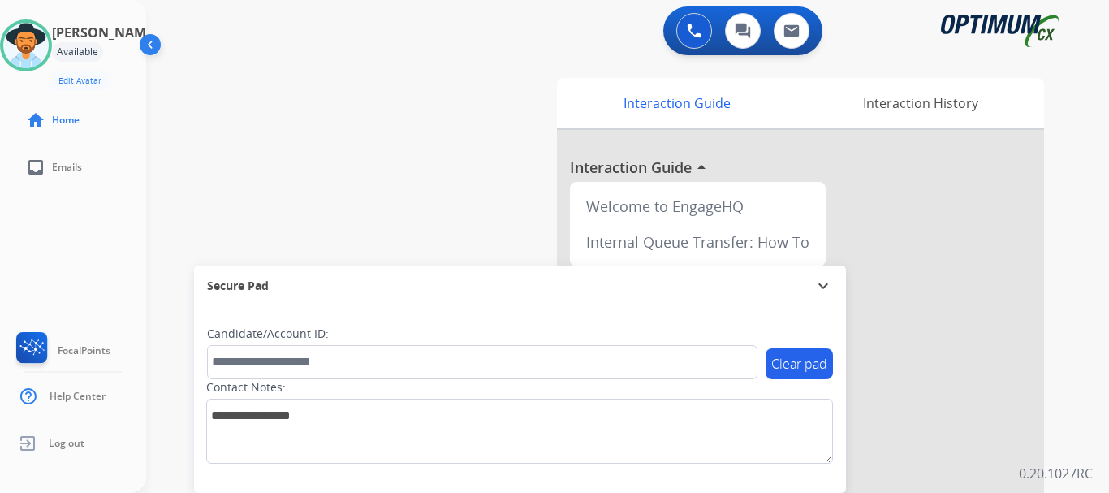
click at [694, 27] on img at bounding box center [694, 31] width 15 height 15
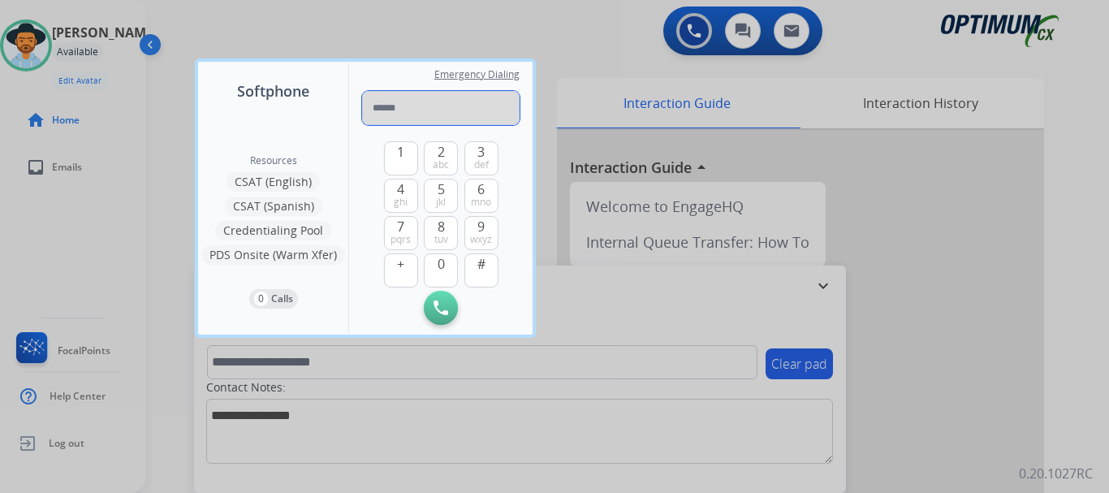
click at [400, 114] on input "tel" at bounding box center [441, 108] width 158 height 34
click at [445, 110] on input "********" at bounding box center [441, 108] width 158 height 34
type input "**********"
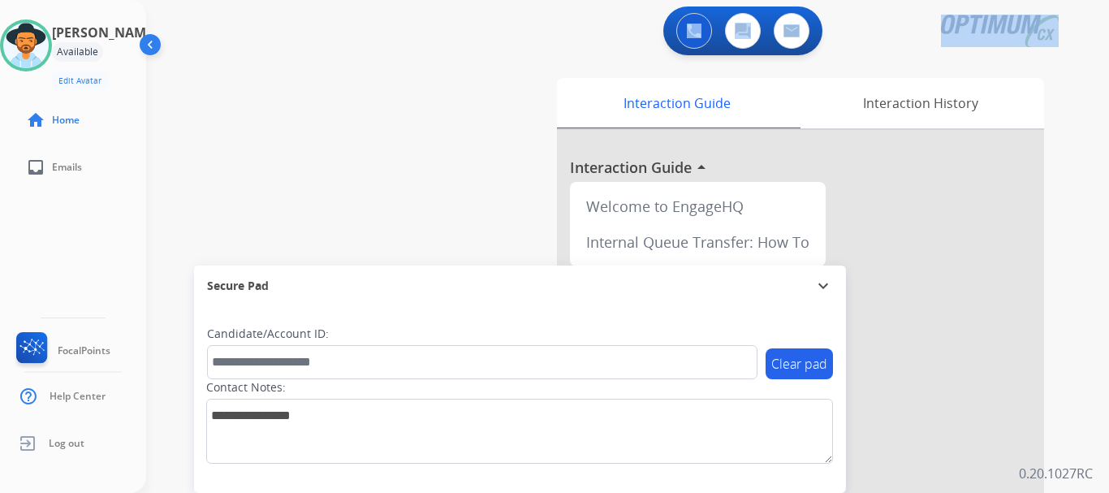
drag, startPoint x: 445, startPoint y: 110, endPoint x: 366, endPoint y: -67, distance: 193.8
click at [366, 0] on html "Outbound call Quit Outbound call Quit Schedule interaction + Add to my list Cus…" at bounding box center [554, 246] width 1109 height 493
click at [479, 71] on div "swap_horiz Break voice bridge close_fullscreen Connect 3-Way Call merge_type Se…" at bounding box center [608, 396] width 924 height 677
click at [686, 33] on button at bounding box center [694, 31] width 36 height 36
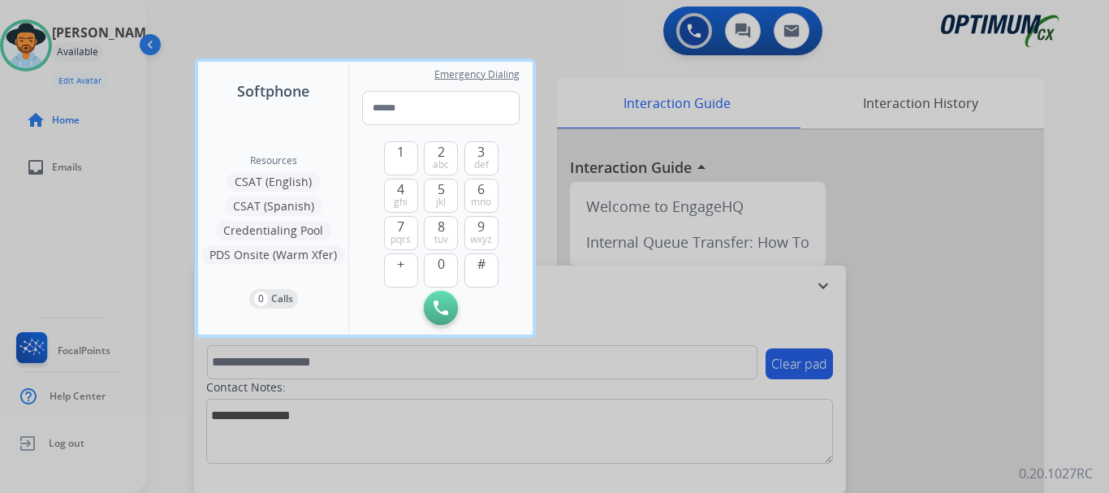
click at [620, 34] on div at bounding box center [554, 246] width 1109 height 493
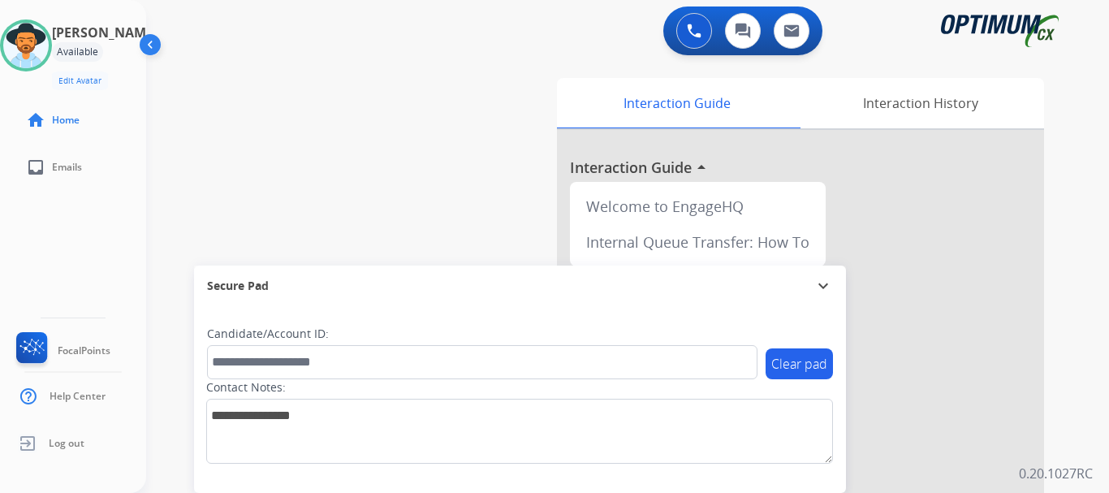
click at [473, 42] on div "0 Voice Interactions 0 Chat Interactions 0 Email Interactions" at bounding box center [618, 32] width 905 height 52
click at [60, 450] on link "Log out" at bounding box center [48, 443] width 71 height 31
